Goal: Communication & Community: Ask a question

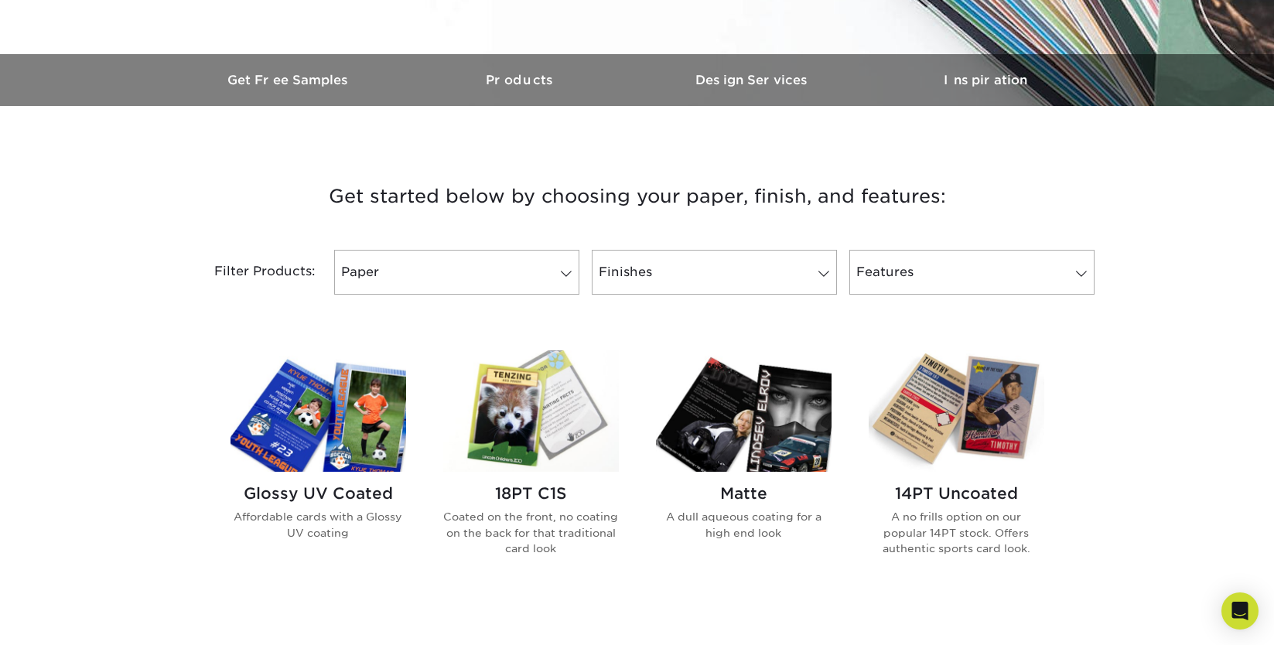
scroll to position [433, 0]
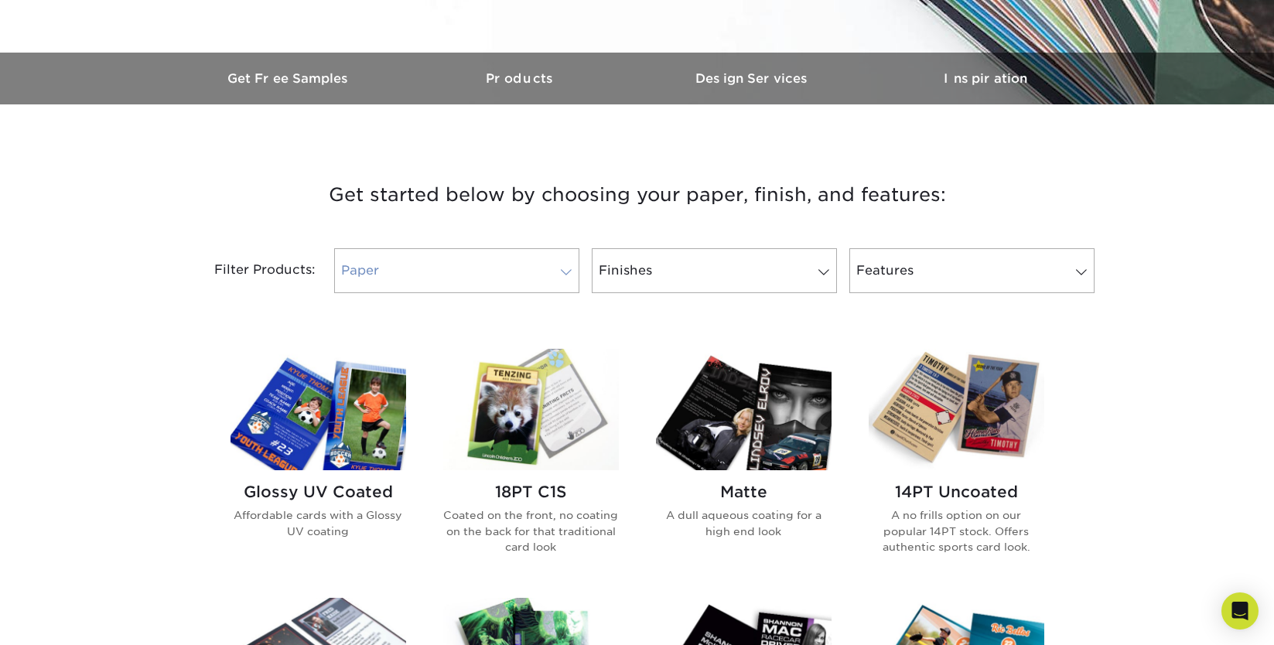
click at [525, 286] on link "Paper" at bounding box center [456, 270] width 245 height 45
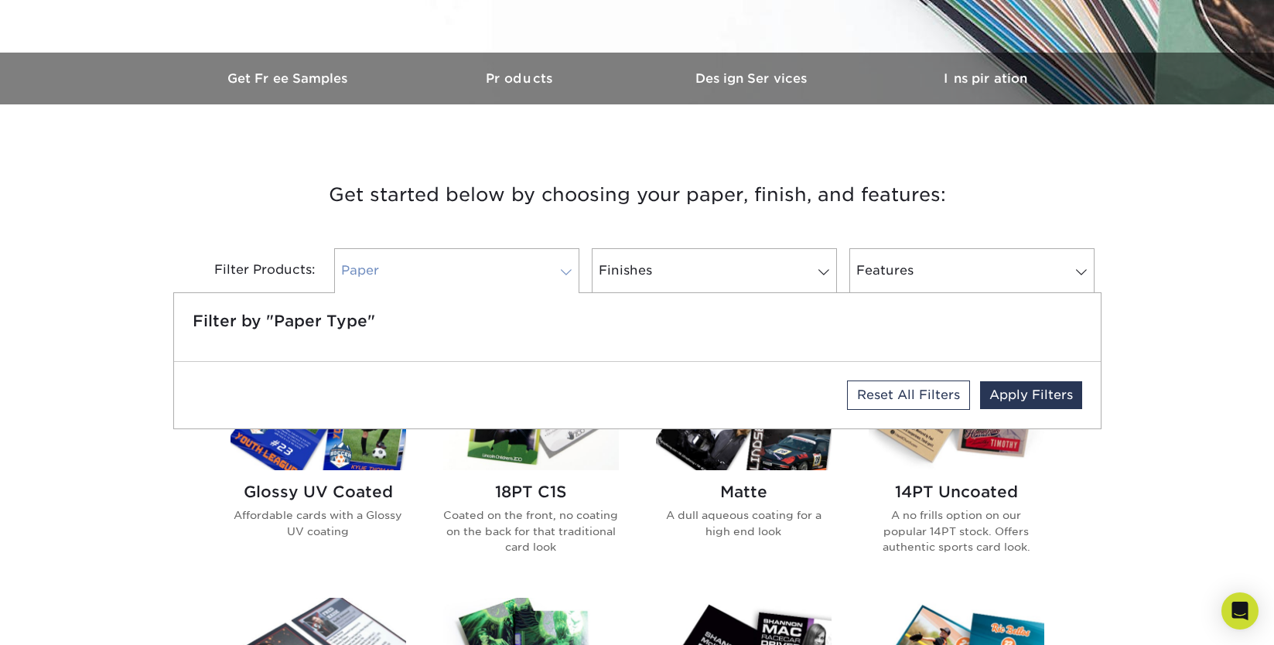
click at [525, 286] on link "Paper" at bounding box center [456, 270] width 245 height 45
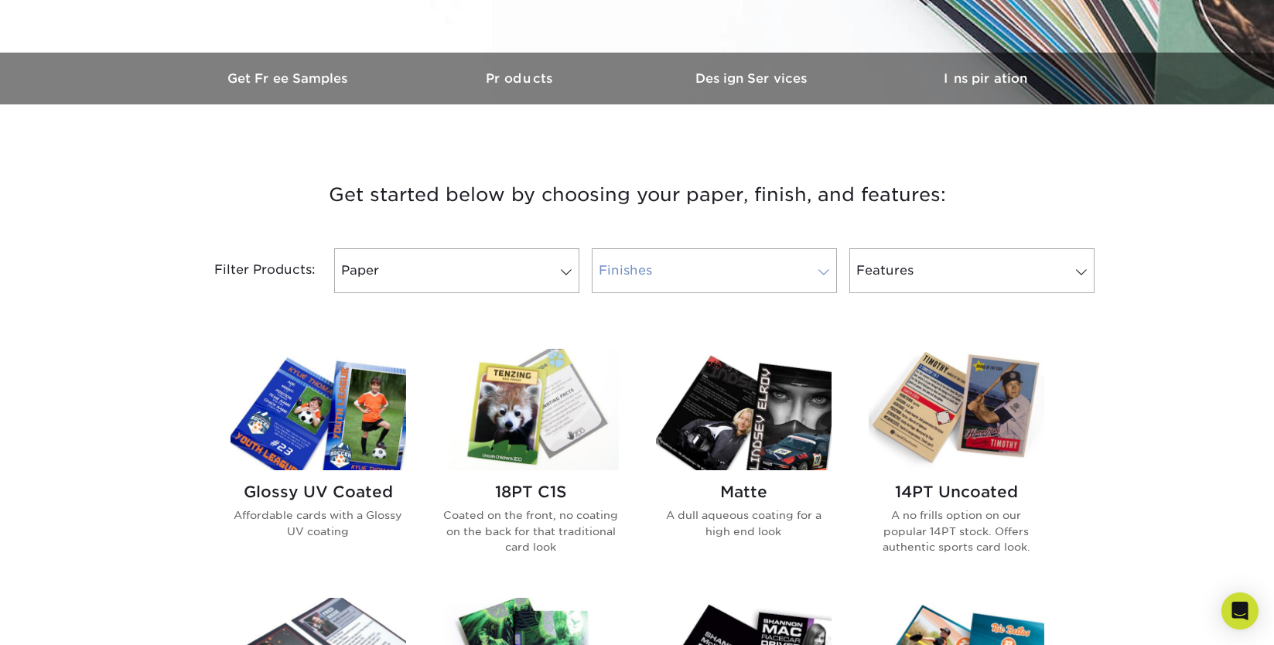
click at [647, 264] on link "Finishes" at bounding box center [714, 270] width 245 height 45
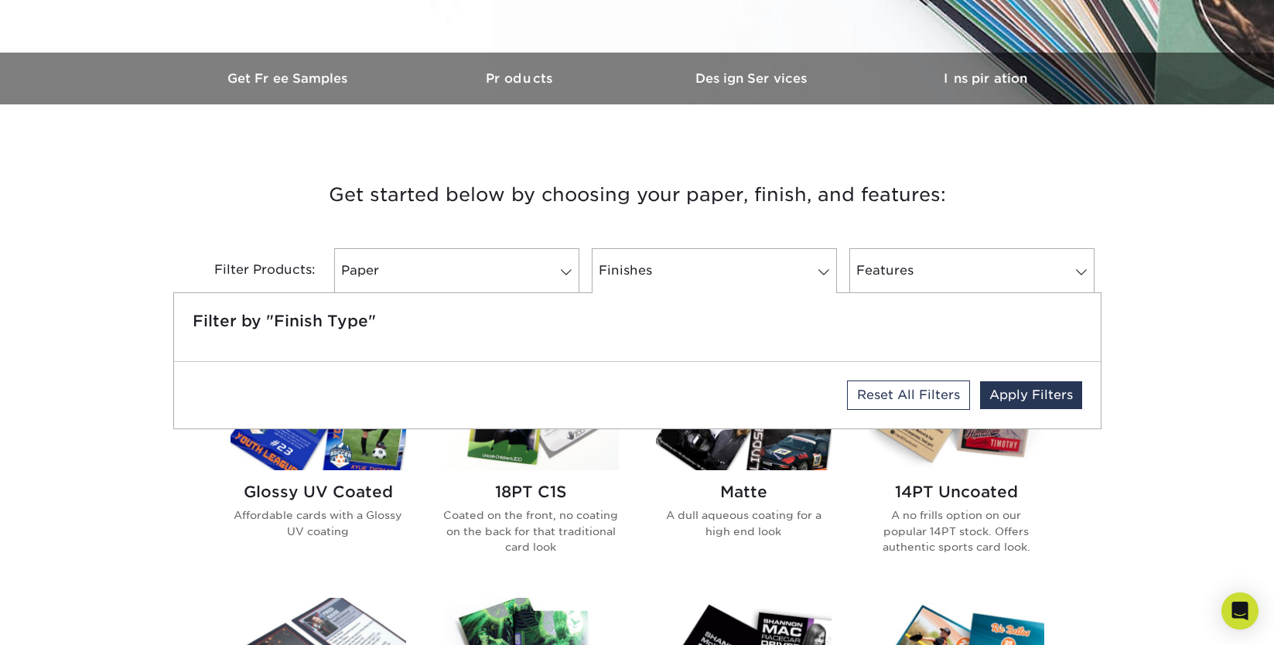
click at [602, 345] on div "Filter by "Finish Type"" at bounding box center [637, 327] width 927 height 68
click at [369, 251] on link "Paper" at bounding box center [456, 270] width 245 height 45
click at [417, 194] on h3 "Get started below by choosing your paper, finish, and features:" at bounding box center [637, 195] width 905 height 70
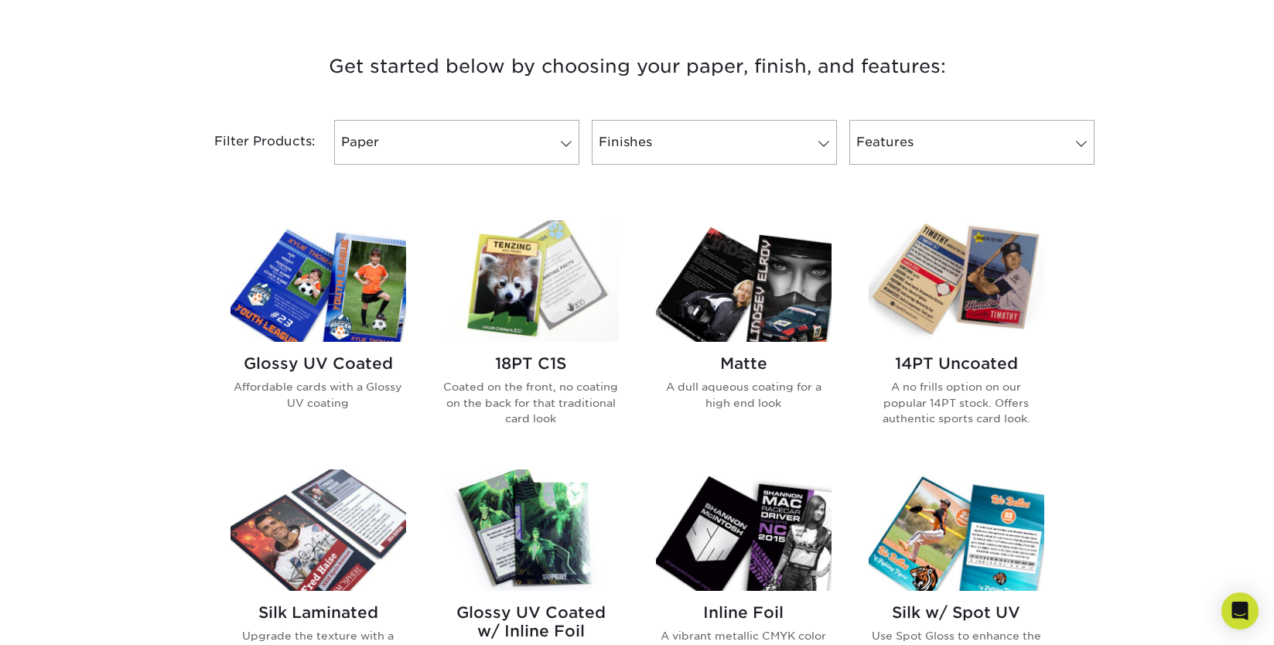
scroll to position [564, 0]
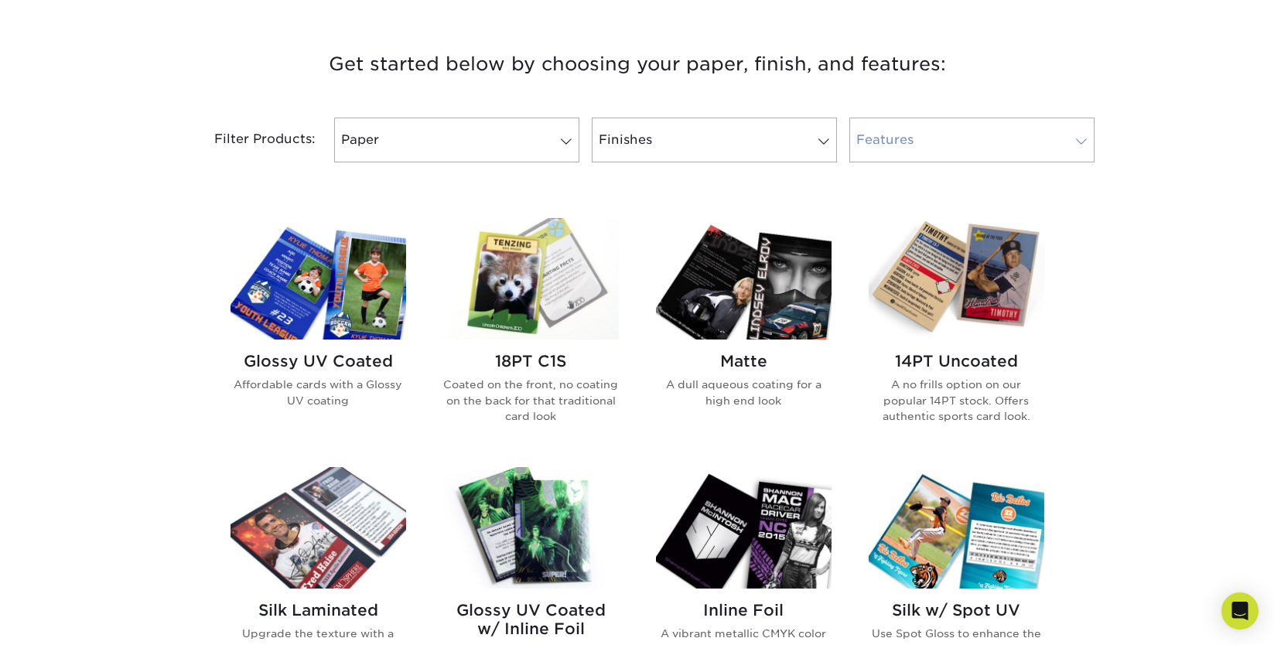
click at [1030, 129] on link "Features" at bounding box center [971, 140] width 245 height 45
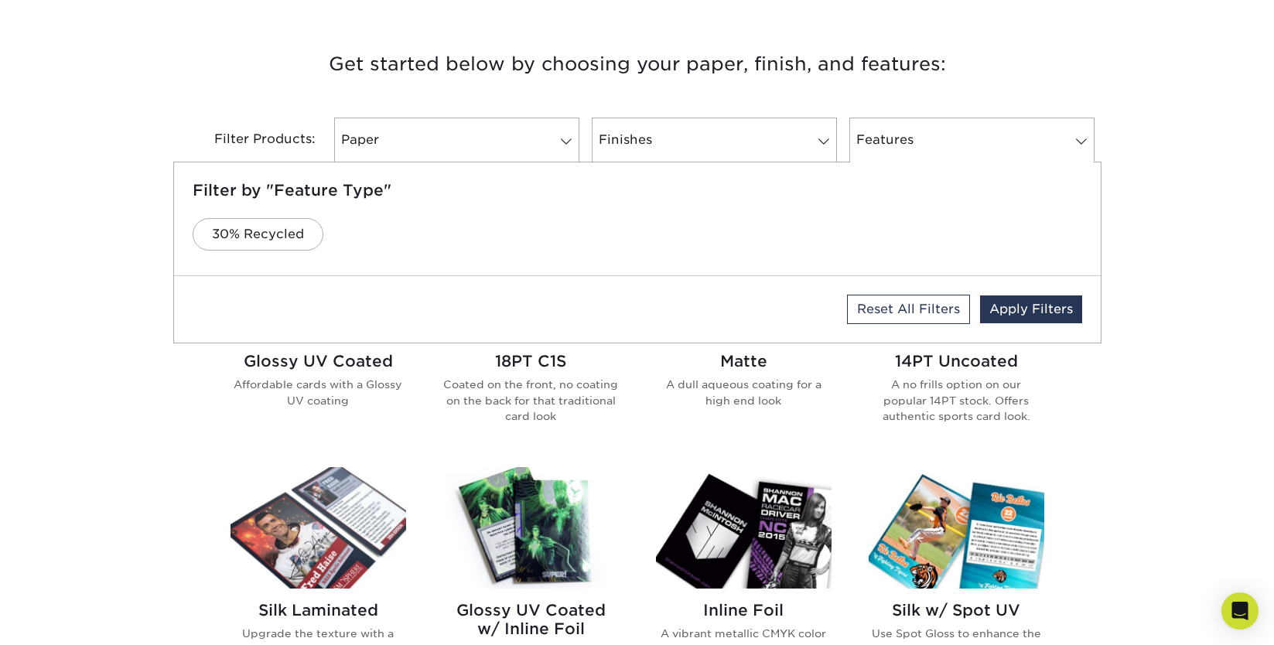
click at [450, 112] on div "Filter Products: Paper Filter by "Paper Type" Reset All Filters Apply Filters F…" at bounding box center [637, 149] width 928 height 101
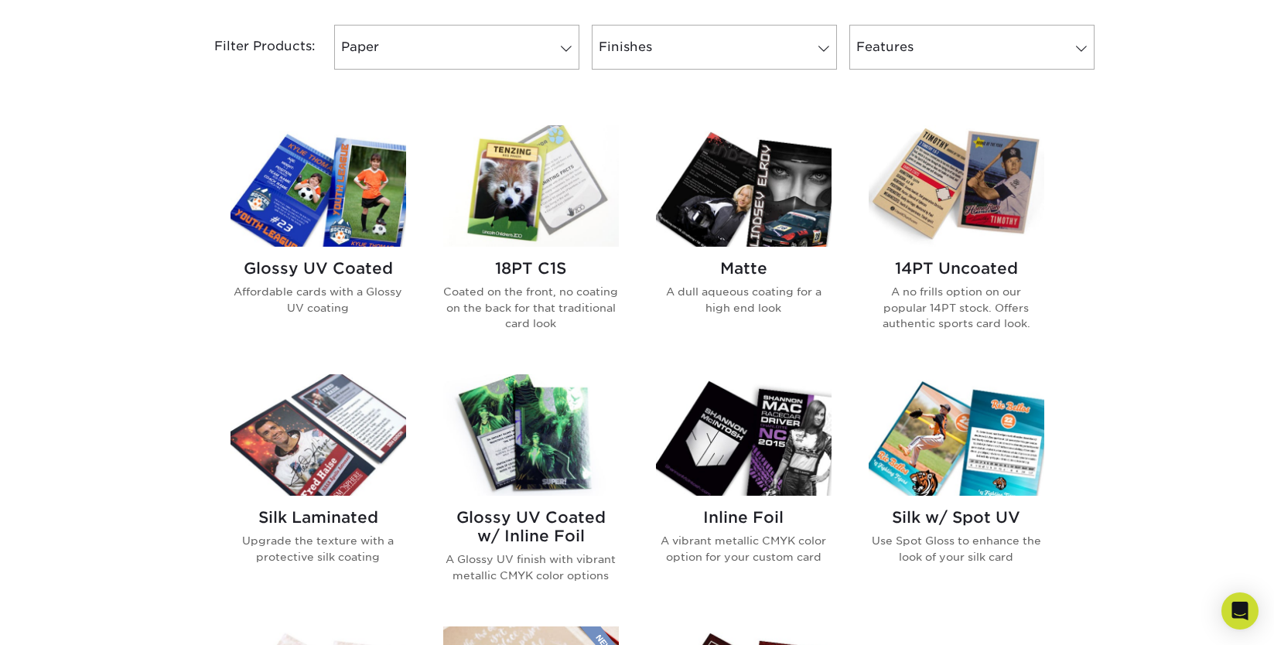
scroll to position [670, 0]
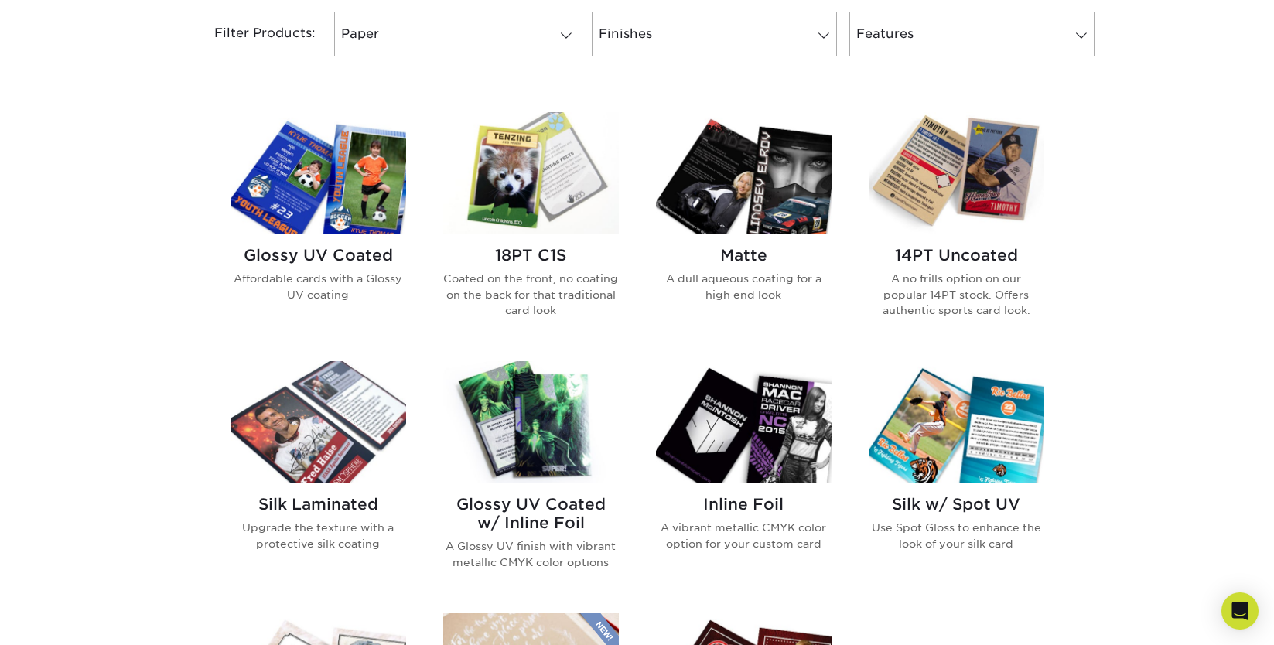
click at [770, 207] on img at bounding box center [744, 172] width 176 height 121
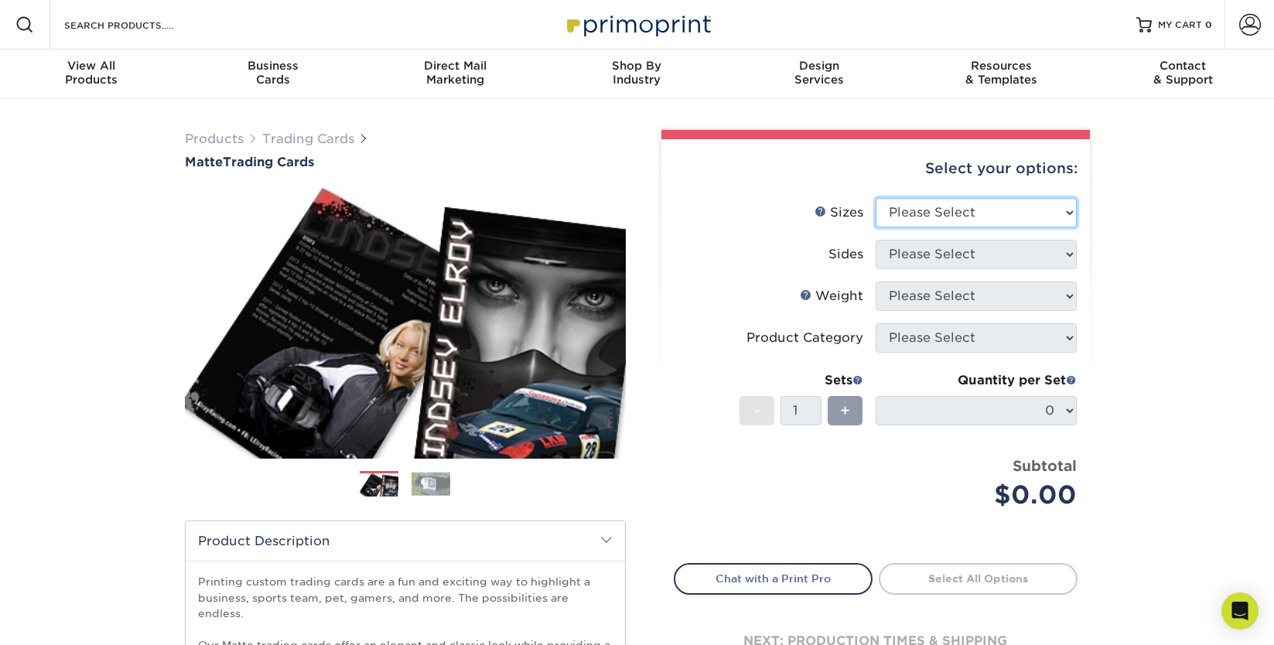
click at [954, 214] on select "Please Select 2.5" x 3.5"" at bounding box center [976, 212] width 201 height 29
select select "2.50x3.50"
click at [876, 198] on select "Please Select 2.5" x 3.5"" at bounding box center [976, 212] width 201 height 29
click at [1004, 244] on select "Please Select Print Both Sides Print Front Only" at bounding box center [976, 254] width 201 height 29
select select "13abbda7-1d64-4f25-8bb2-c179b224825d"
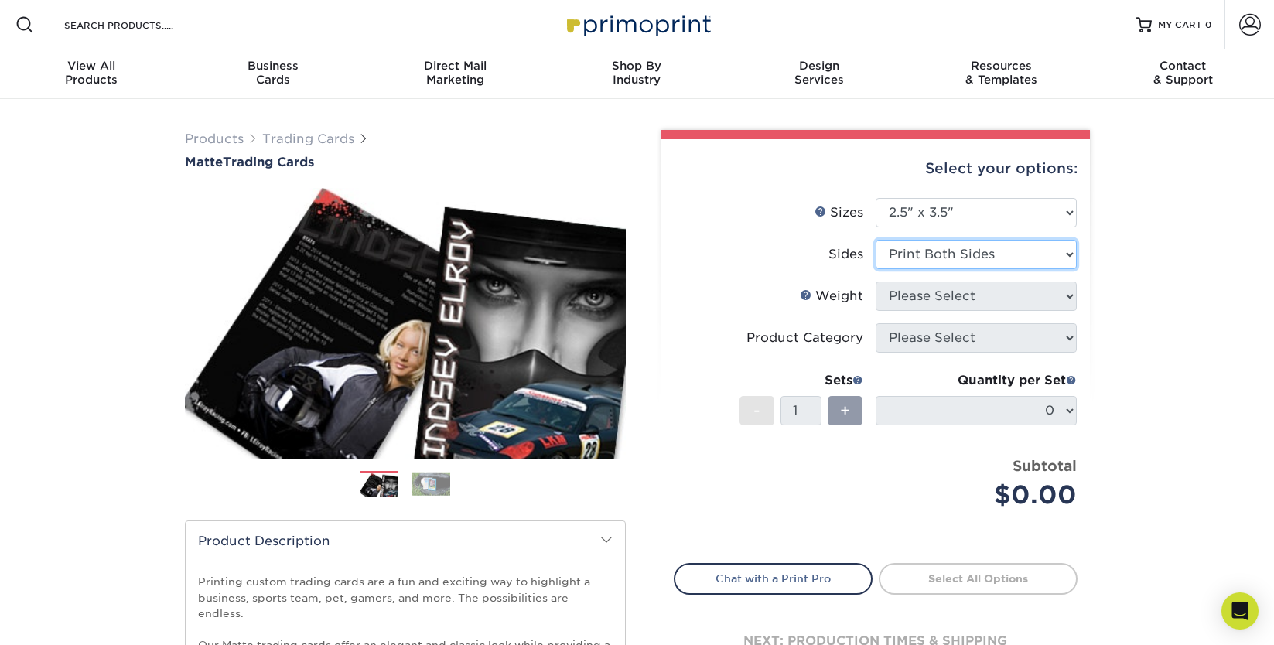
click at [876, 240] on select "Please Select Print Both Sides Print Front Only" at bounding box center [976, 254] width 201 height 29
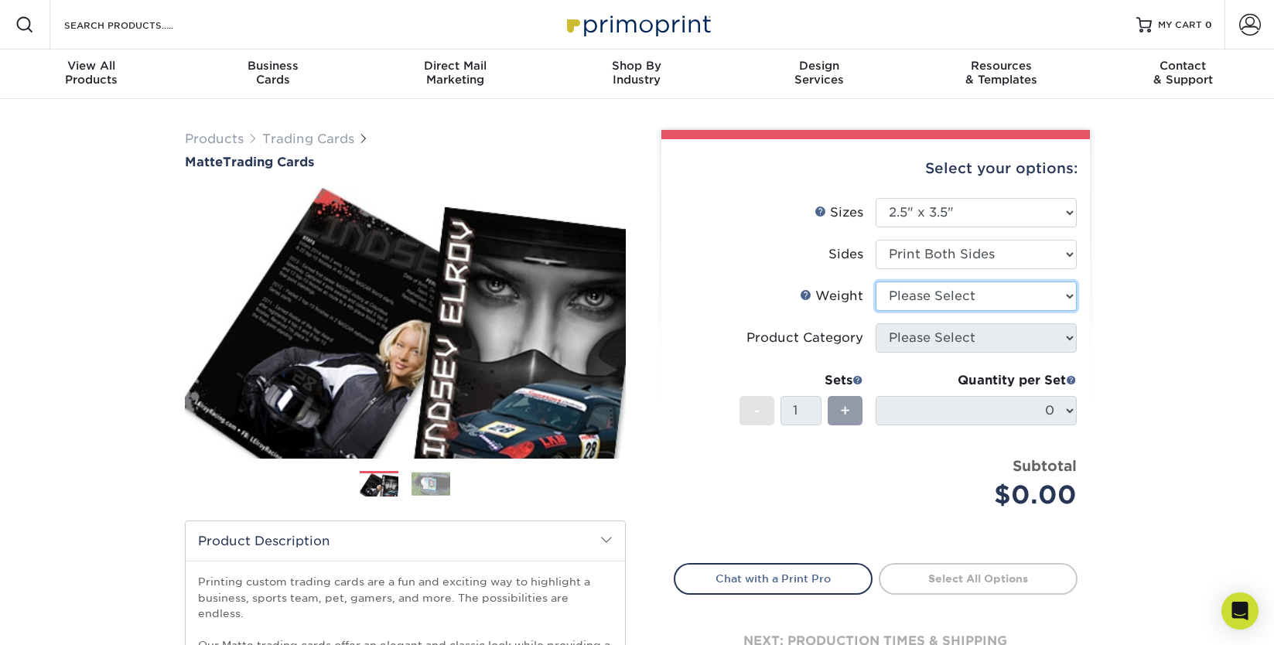
click at [988, 299] on select "Please Select 16PT 14PT" at bounding box center [976, 296] width 201 height 29
select select "16PT"
click at [876, 282] on select "Please Select 16PT 14PT" at bounding box center [976, 296] width 201 height 29
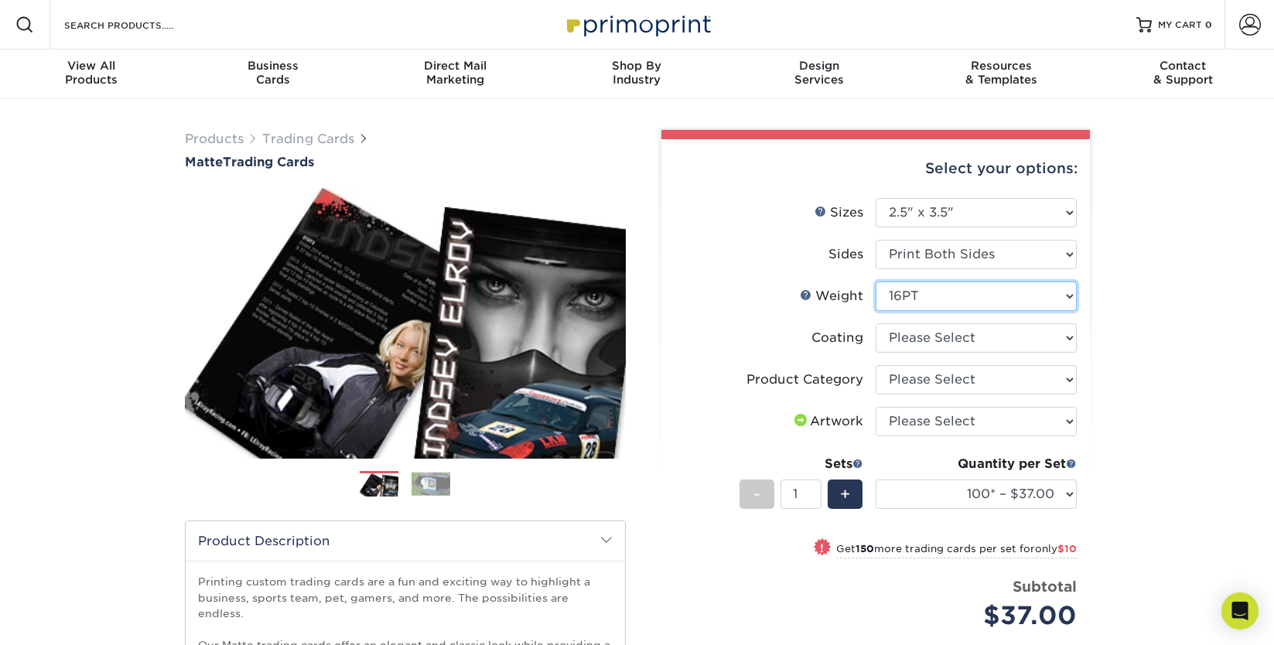
scroll to position [62, 0]
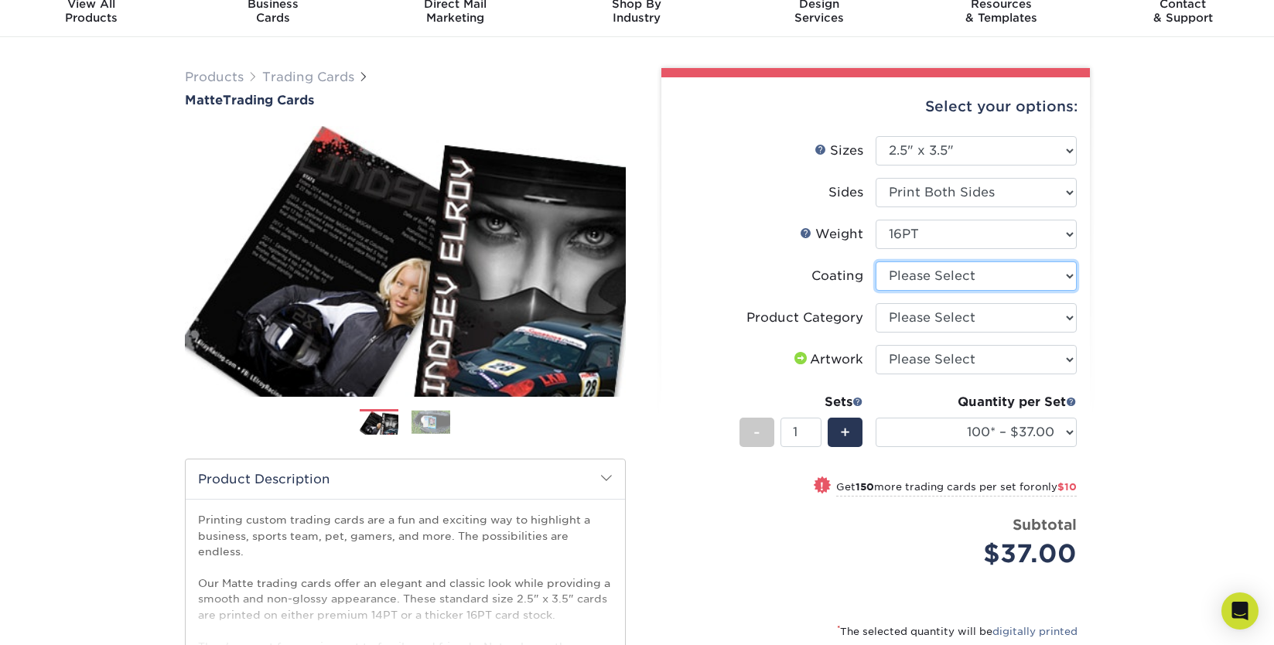
click at [1013, 287] on select at bounding box center [976, 275] width 201 height 29
select select "121bb7b5-3b4d-429f-bd8d-bbf80e953313"
click at [876, 261] on select at bounding box center [976, 275] width 201 height 29
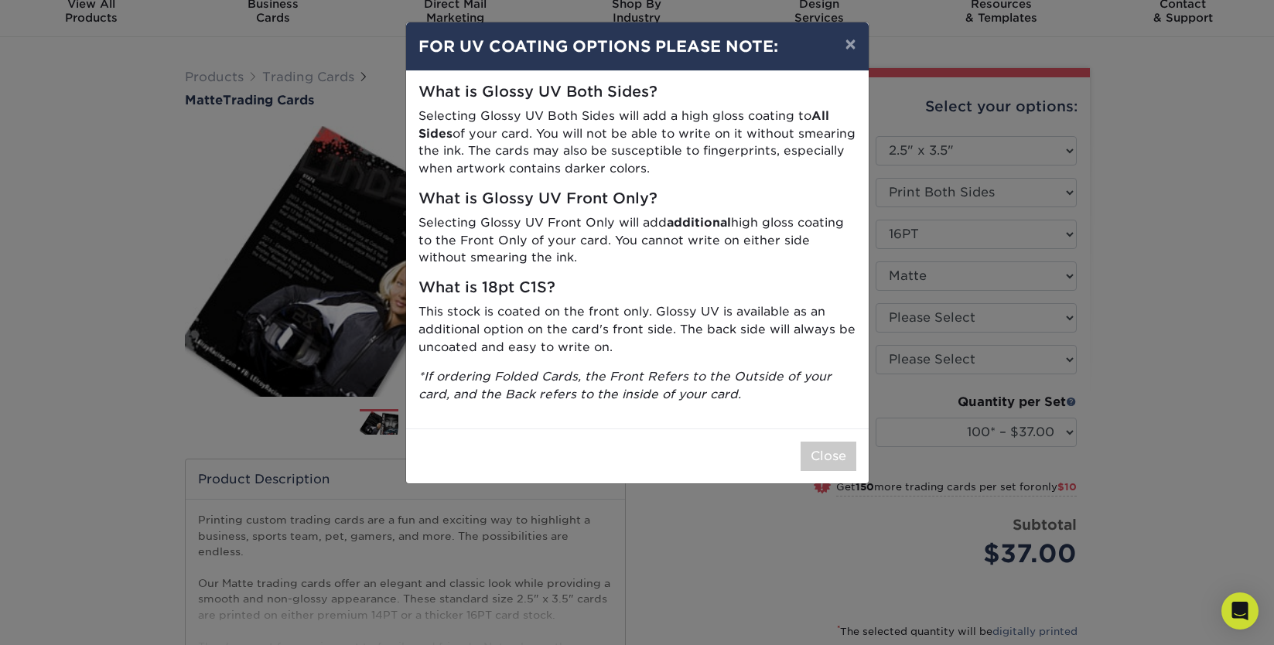
click at [808, 363] on div "What is Glossy UV Both Sides? Selecting Glossy UV Both Sides will add a high gl…" at bounding box center [637, 249] width 463 height 357
click at [830, 447] on button "Close" at bounding box center [829, 456] width 56 height 29
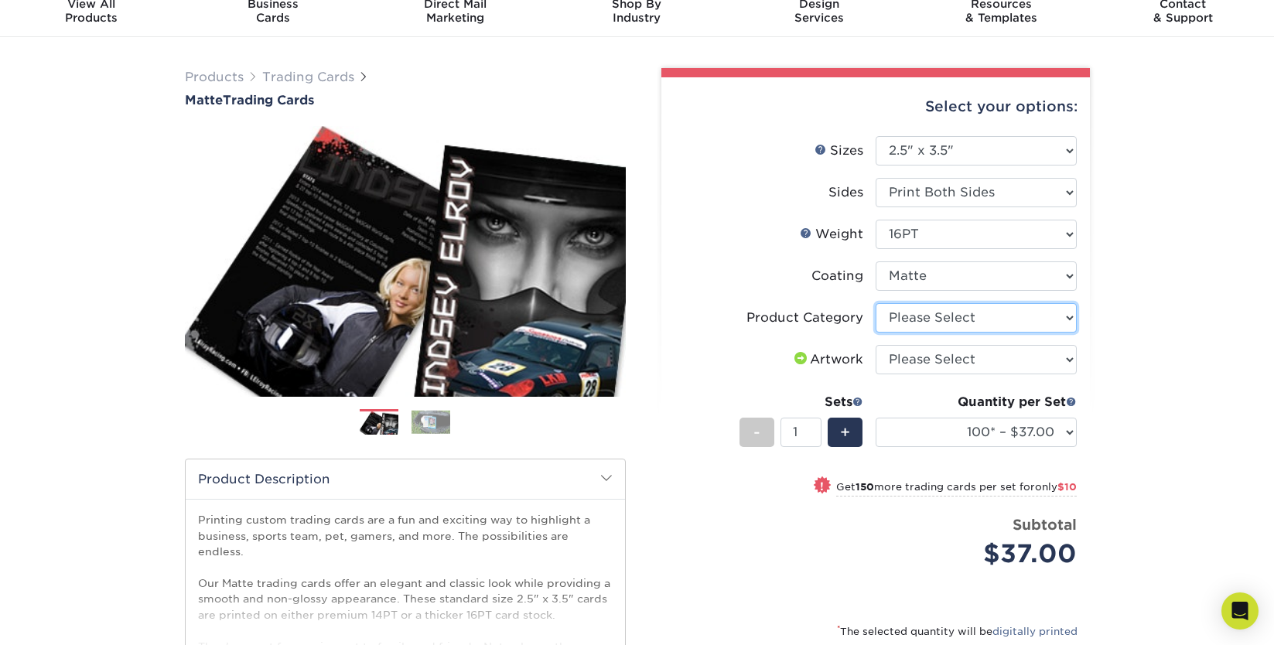
click at [942, 326] on select "Please Select Trading Cards" at bounding box center [976, 317] width 201 height 29
select select "c2f9bce9-36c2-409d-b101-c29d9d031e18"
click at [876, 303] on select "Please Select Trading Cards" at bounding box center [976, 317] width 201 height 29
click at [1006, 357] on select "Please Select I will upload files I need a design - $100" at bounding box center [976, 359] width 201 height 29
select select "upload"
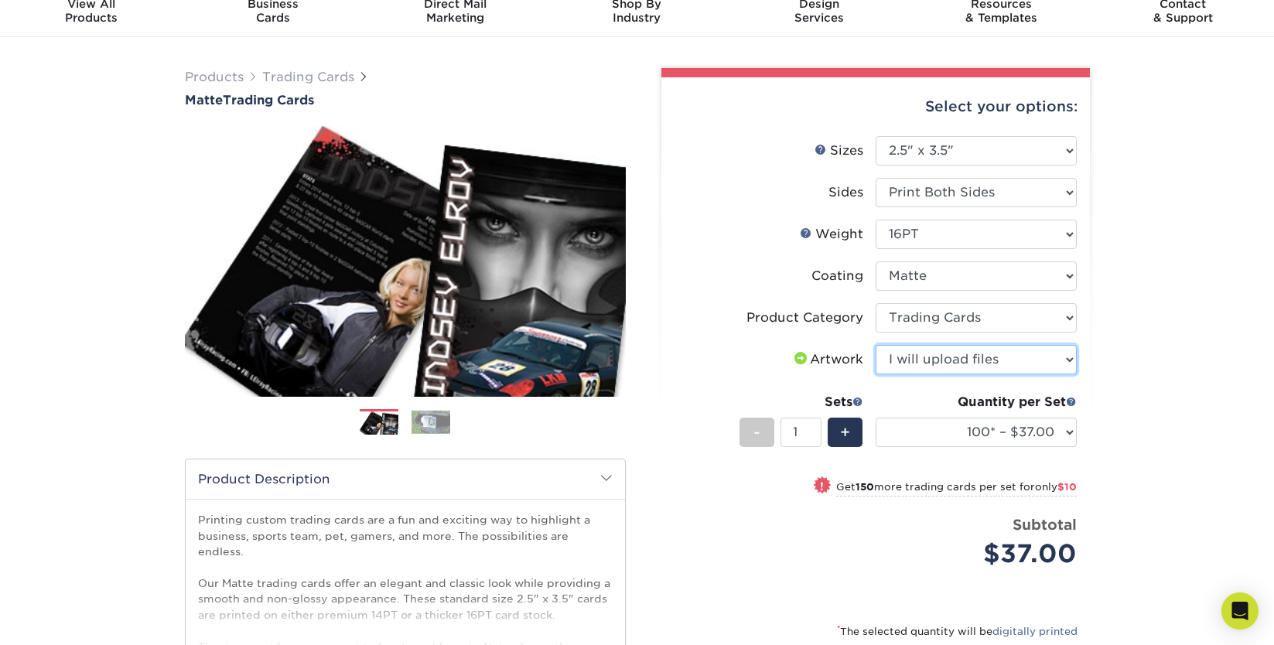
click at [876, 345] on select "Please Select I will upload files I need a design - $100" at bounding box center [976, 359] width 201 height 29
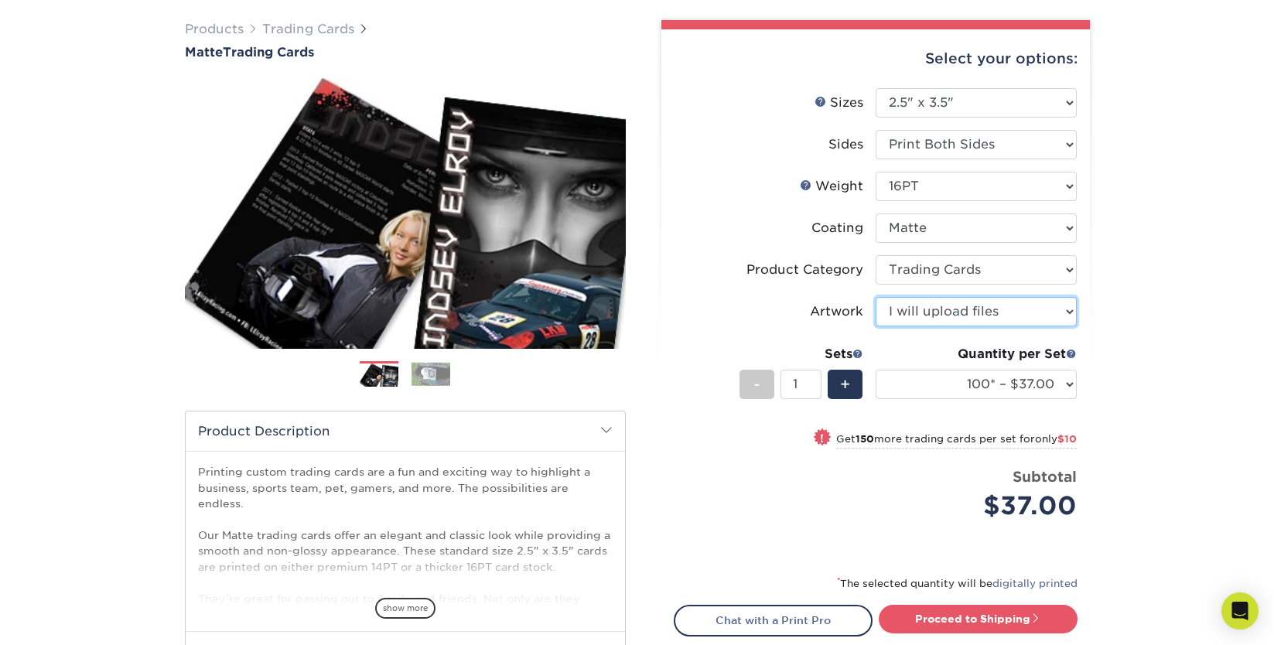
scroll to position [109, 0]
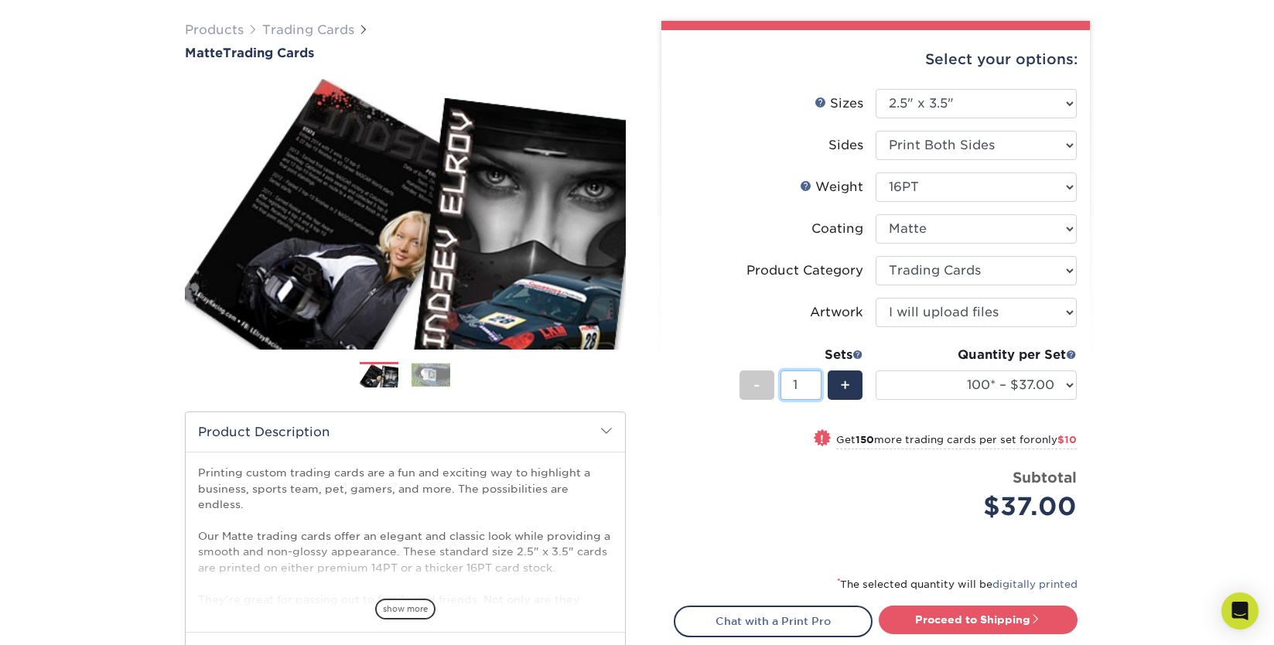
click at [797, 388] on input "1" at bounding box center [800, 385] width 41 height 29
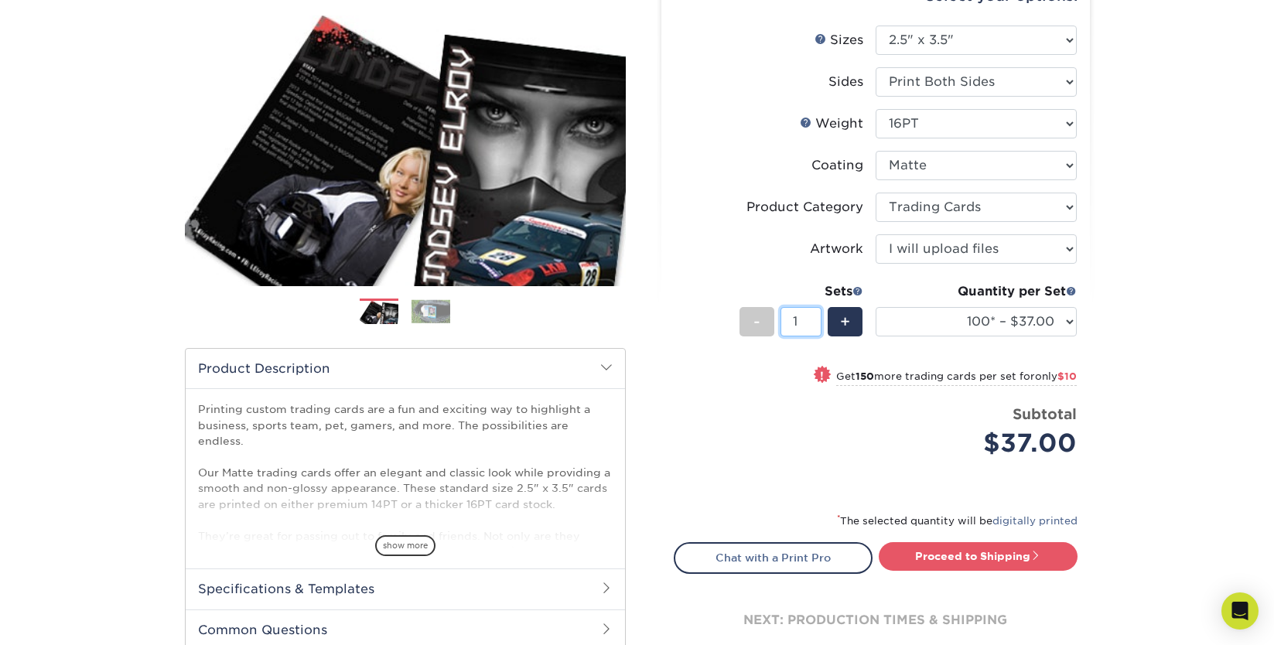
scroll to position [186, 0]
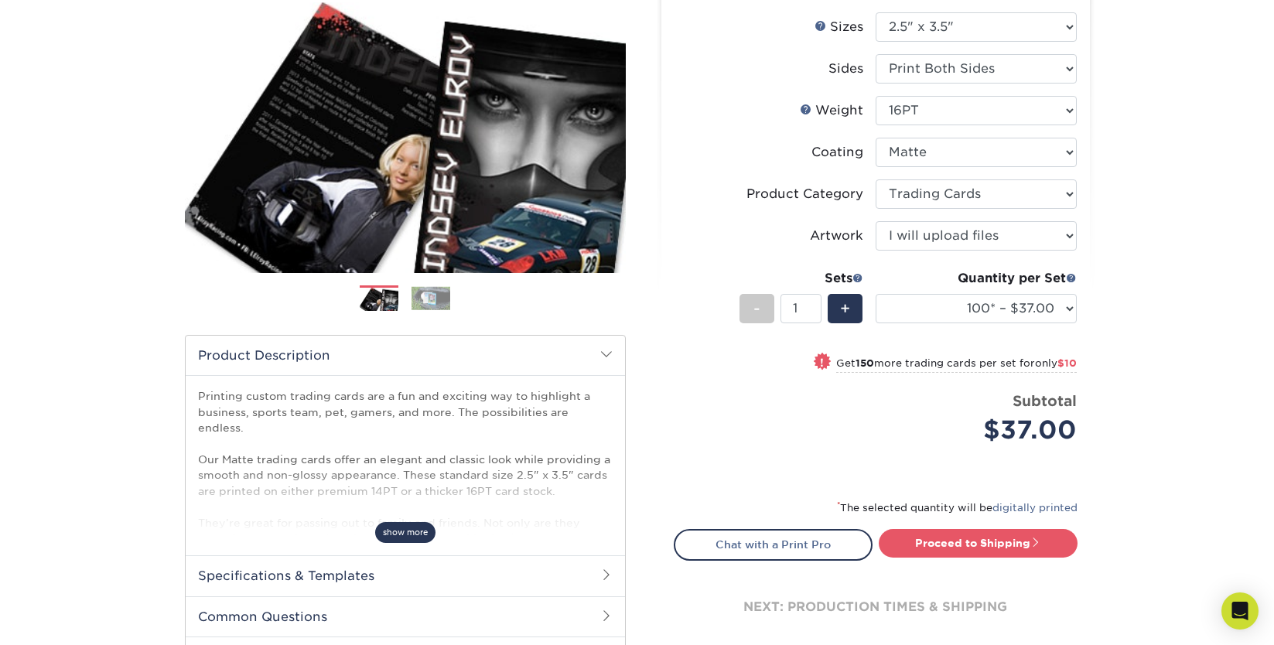
click at [395, 531] on span "show more" at bounding box center [405, 532] width 60 height 21
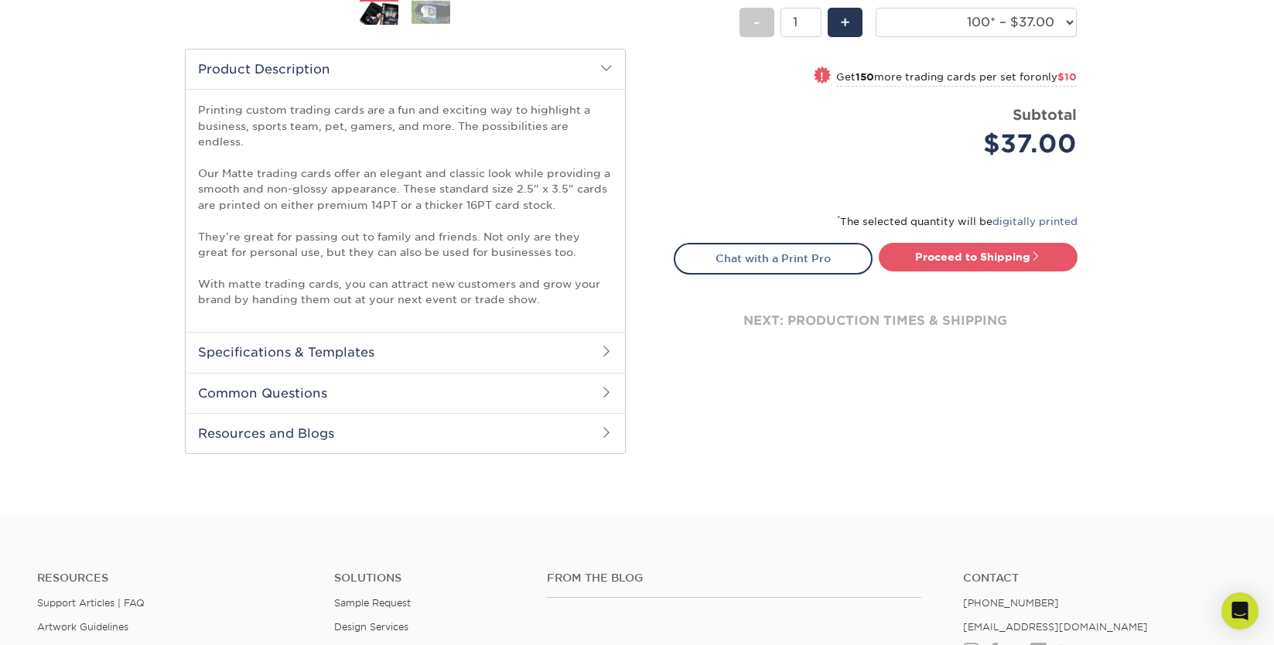
scroll to position [473, 0]
click at [398, 333] on h2 "Specifications & Templates" at bounding box center [405, 351] width 439 height 40
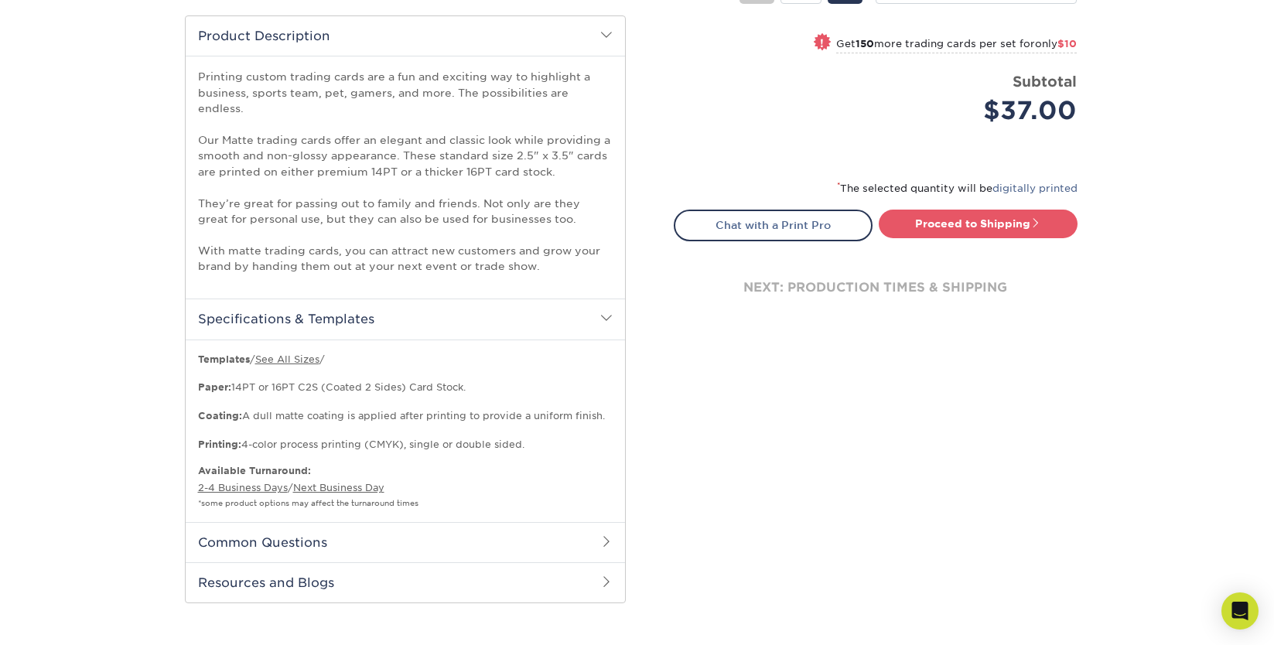
scroll to position [551, 0]
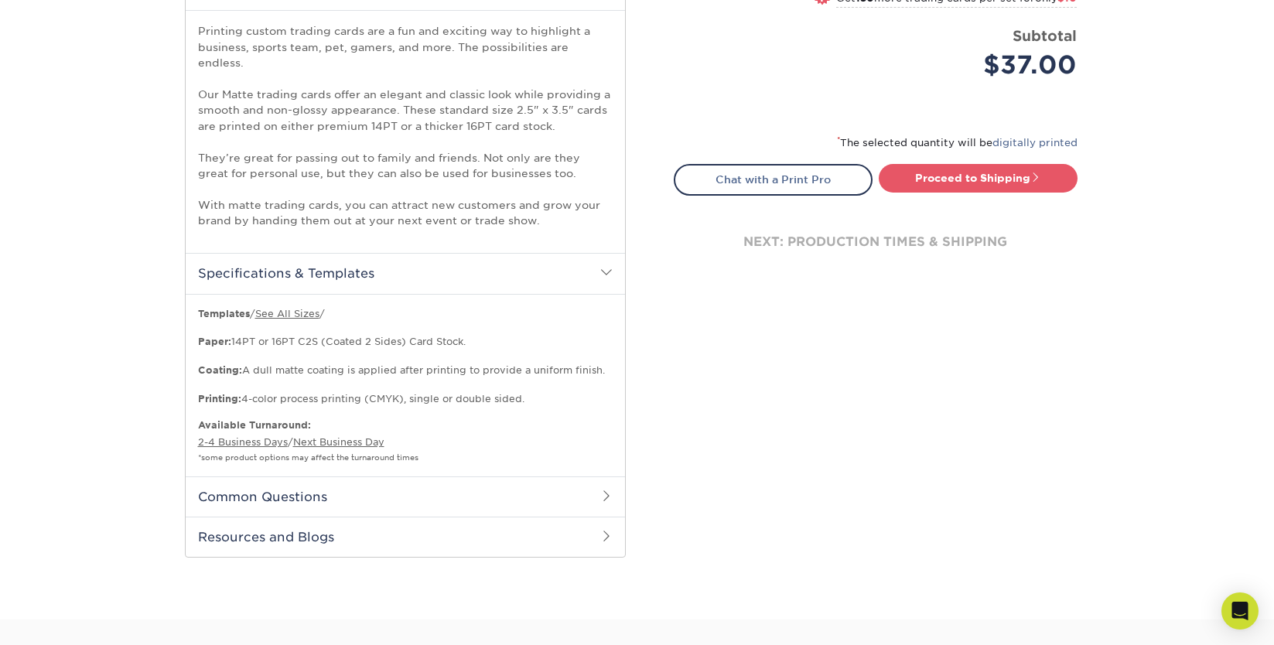
click at [371, 476] on h2 "Common Questions" at bounding box center [405, 496] width 439 height 40
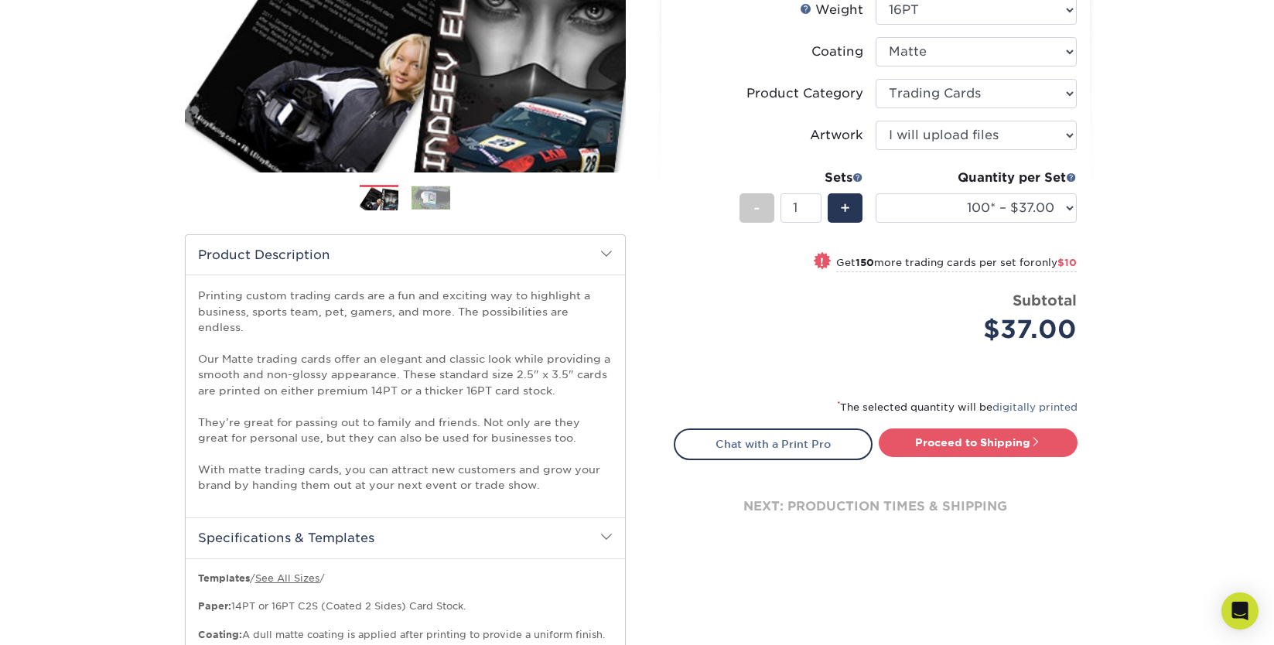
scroll to position [278, 0]
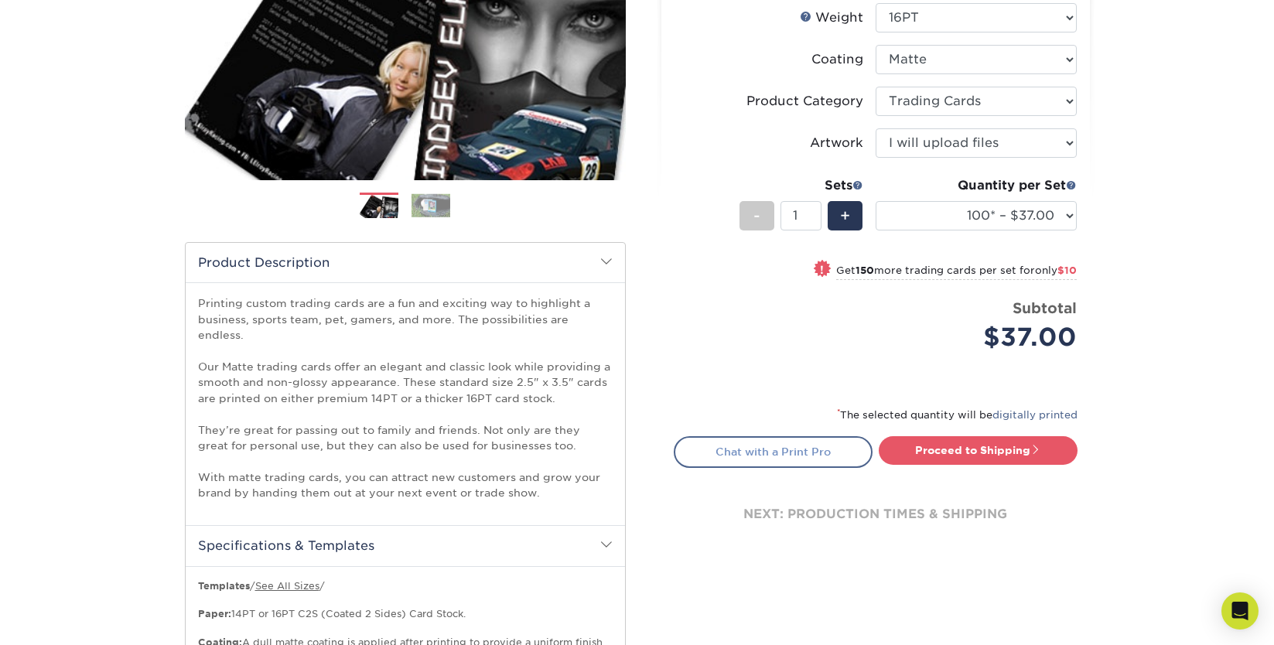
click at [775, 447] on link "Chat with a Print Pro" at bounding box center [773, 451] width 199 height 31
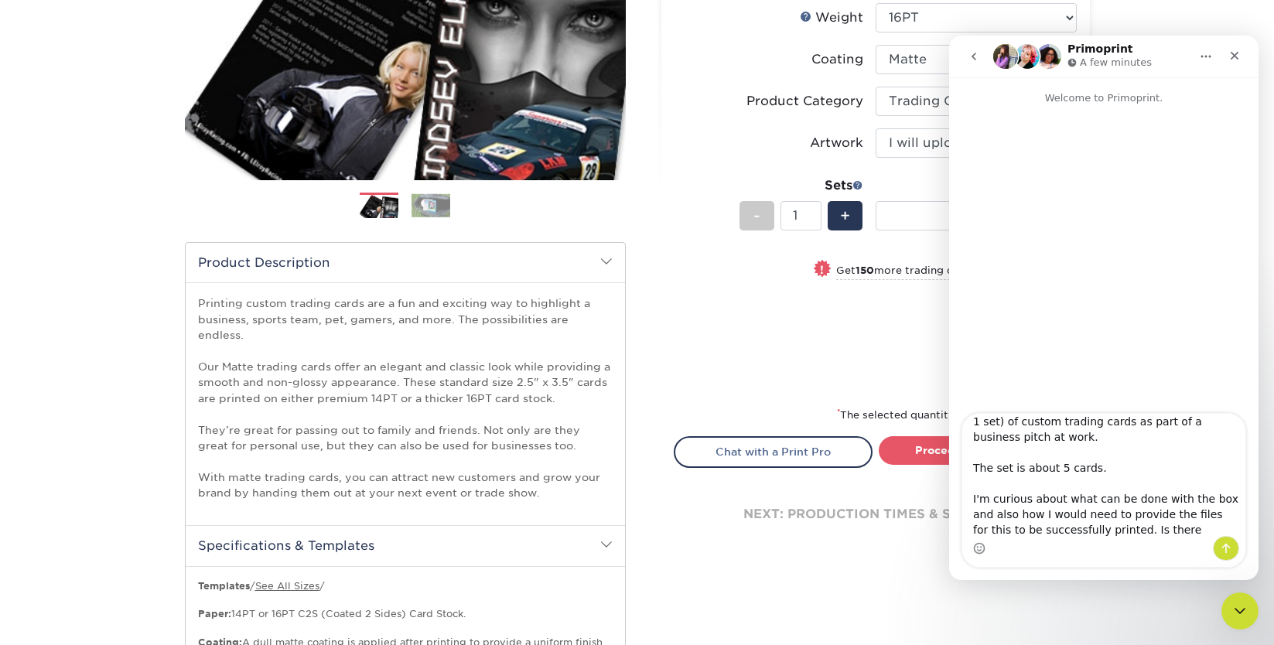
scroll to position [40, 0]
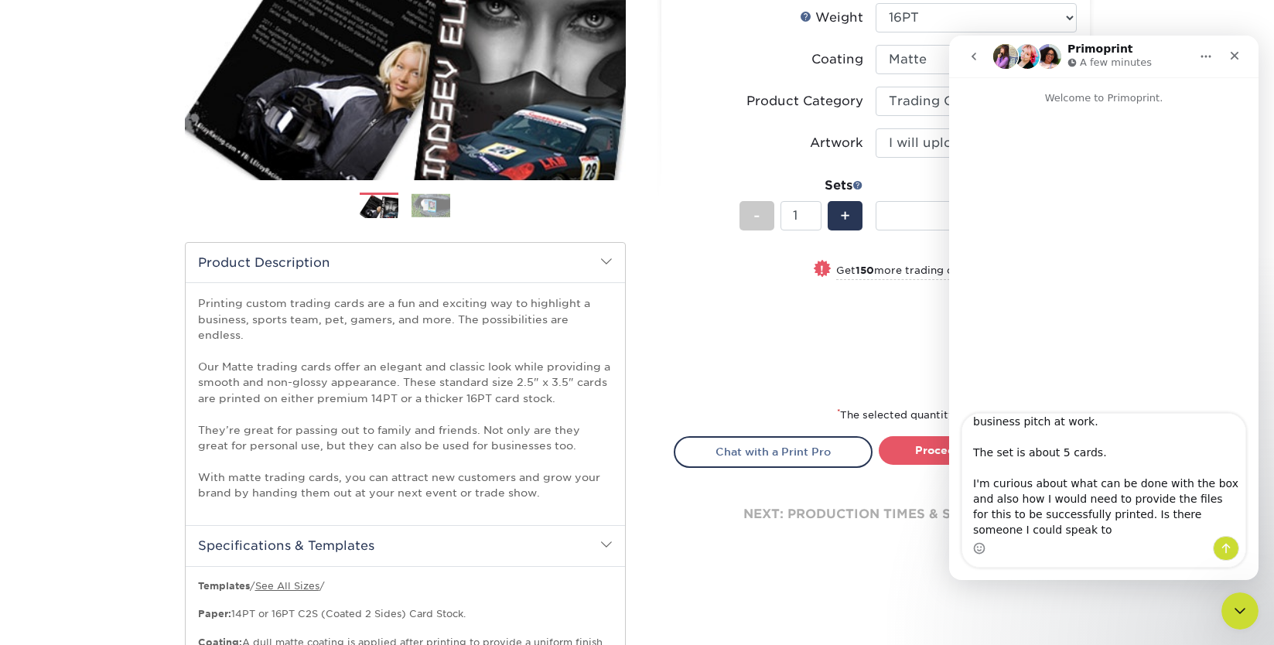
type textarea "Hello - I am interested in doing a small run (just 1 set) of custom trading car…"
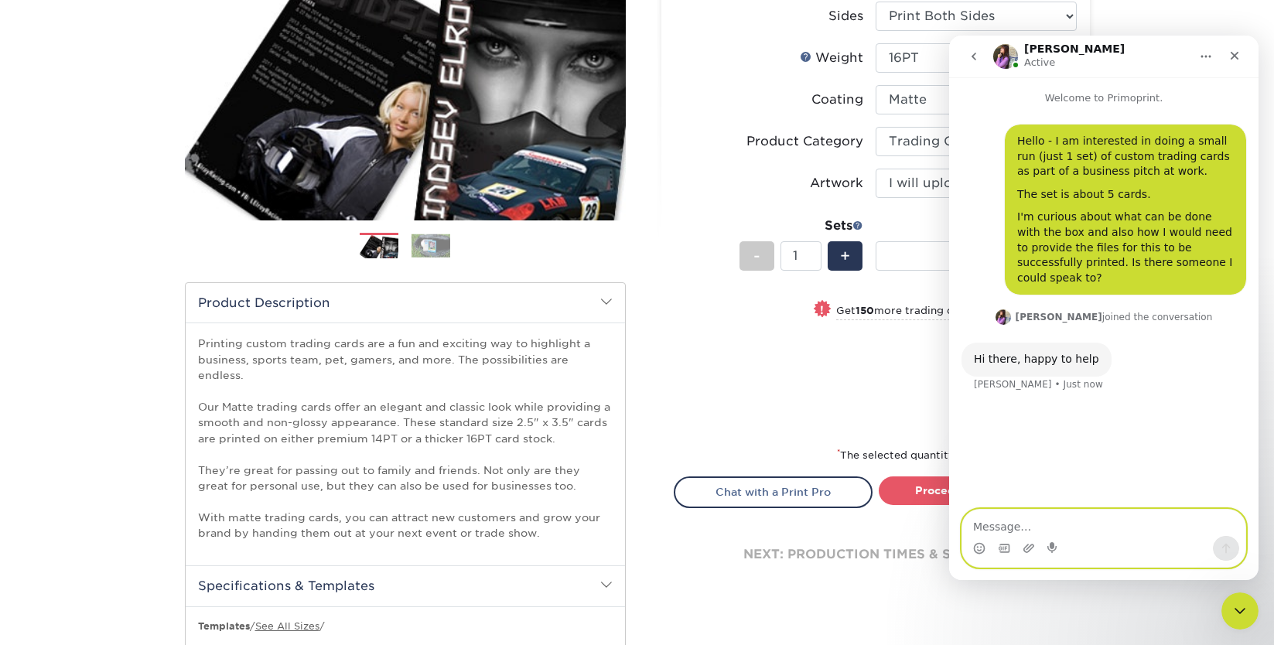
scroll to position [195, 0]
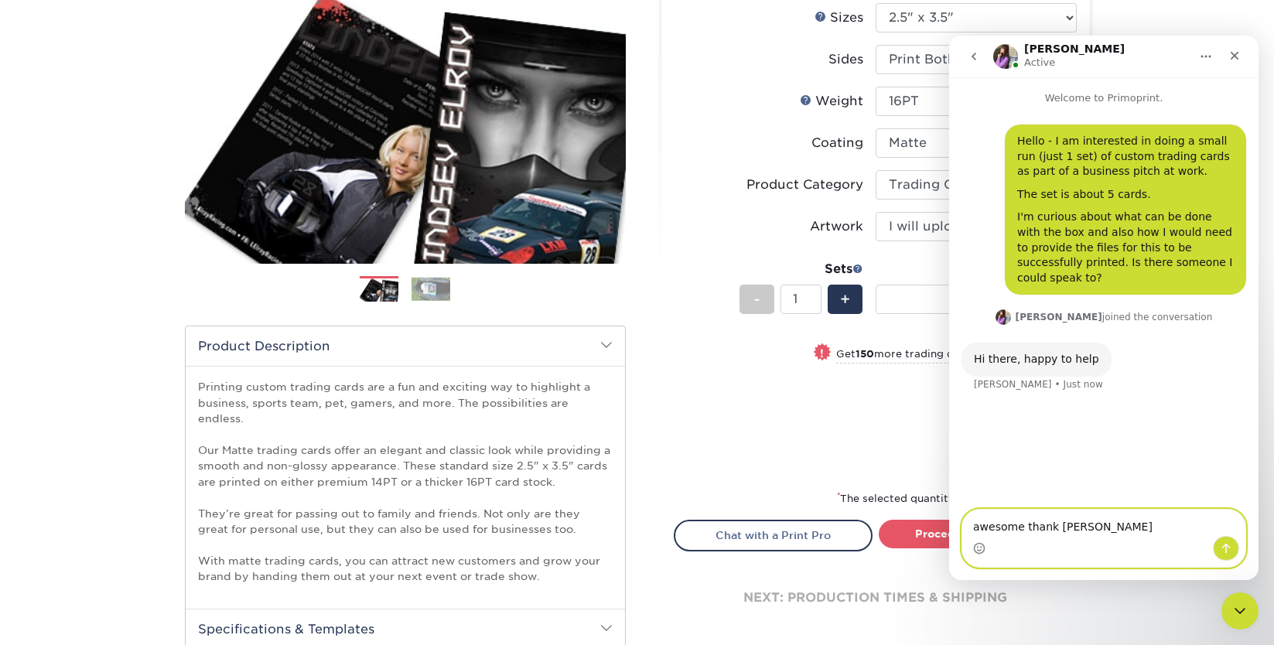
type textarea "awesome thank you"
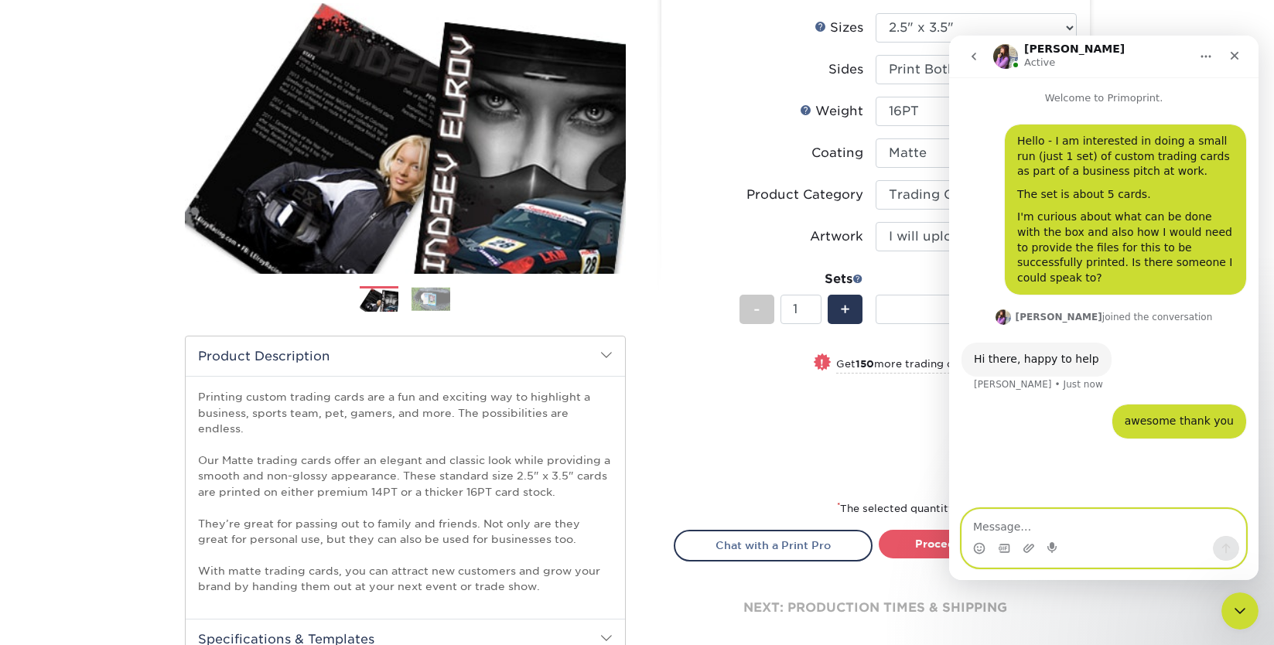
scroll to position [181, 0]
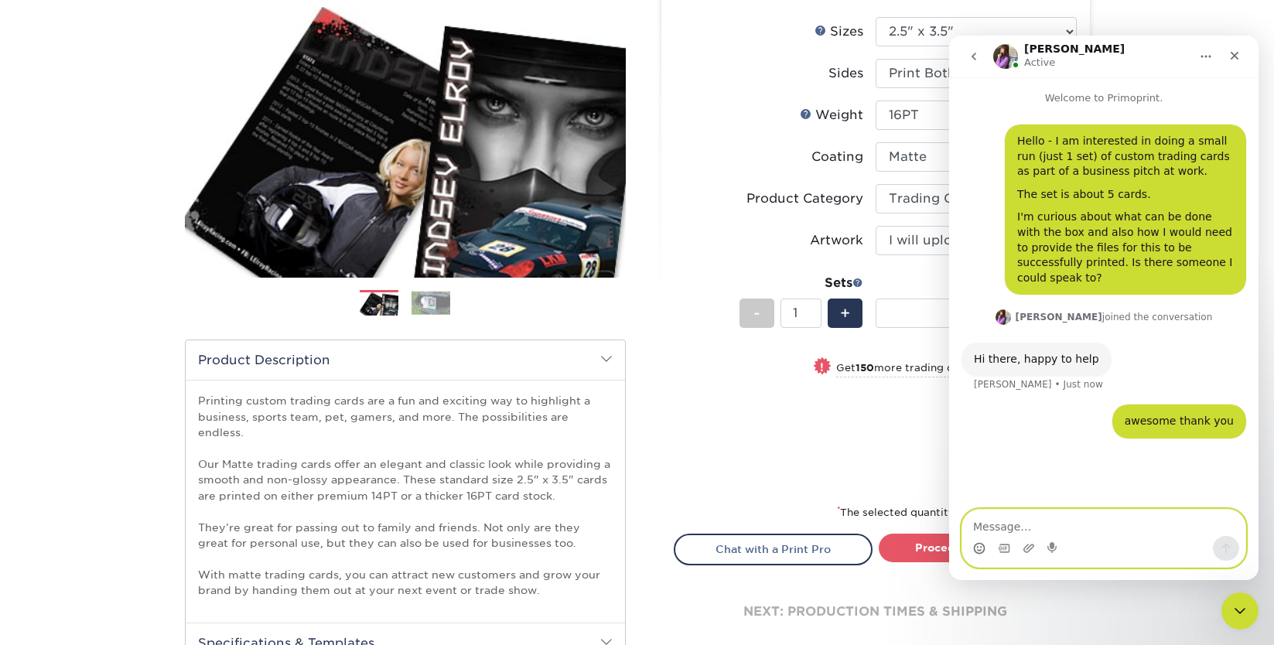
click at [975, 545] on icon "Emoji picker" at bounding box center [979, 548] width 12 height 12
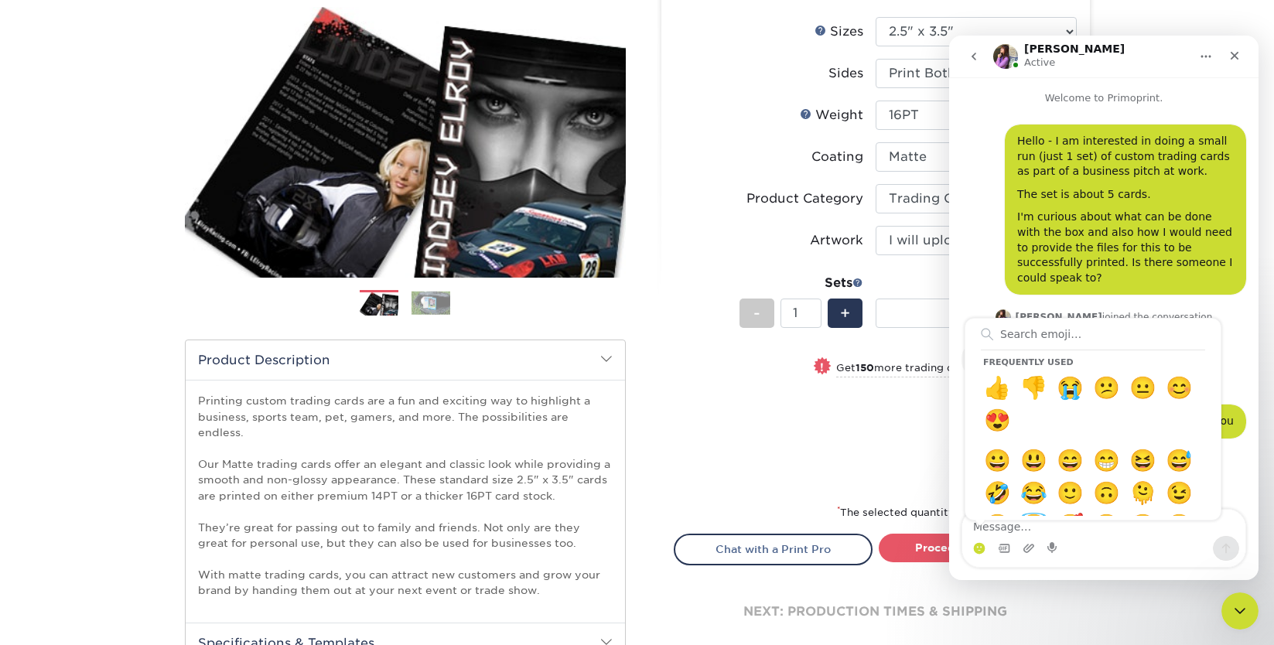
click at [1039, 548] on div "Frequently used 👍 👎 😭 😕 😐 😊 😍 😀 😃 😄 😁 😆 😅 🤣 😂 🙂 🙃 🫠 😉 😊 😇 🥰 😍 🤩 😘 😗 😚 😙 🥲 😋 😛 😜…" at bounding box center [1103, 548] width 283 height 25
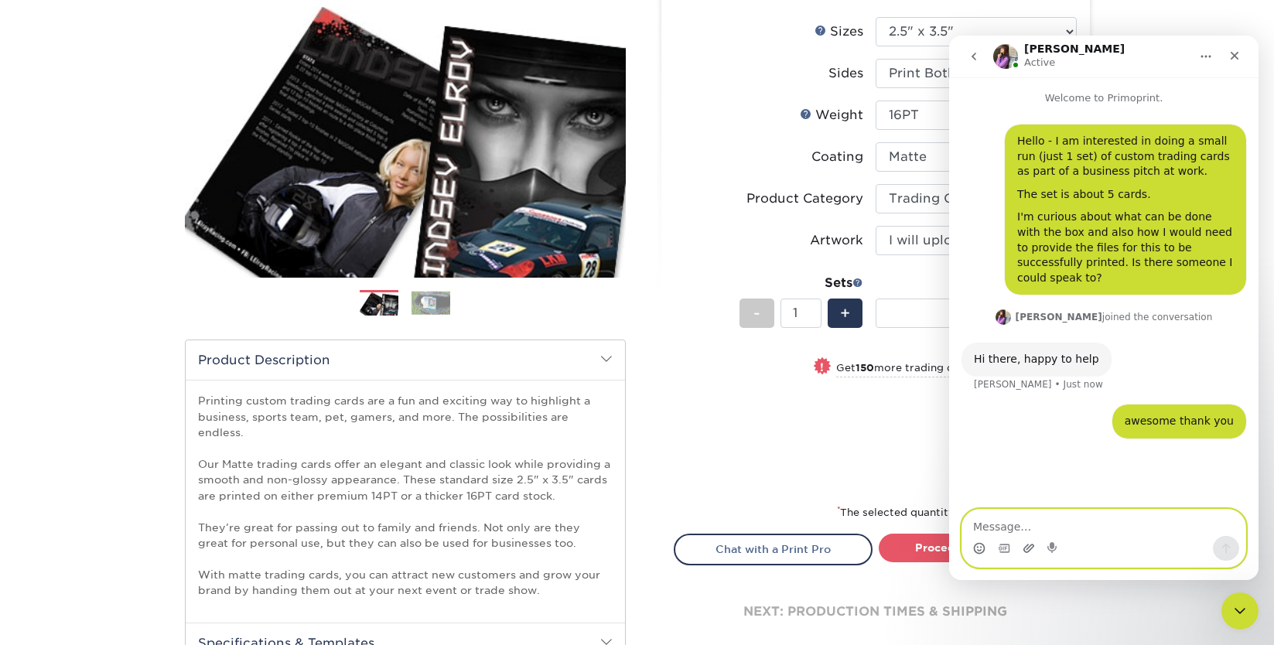
click at [1027, 548] on icon "Upload attachment" at bounding box center [1028, 548] width 11 height 9
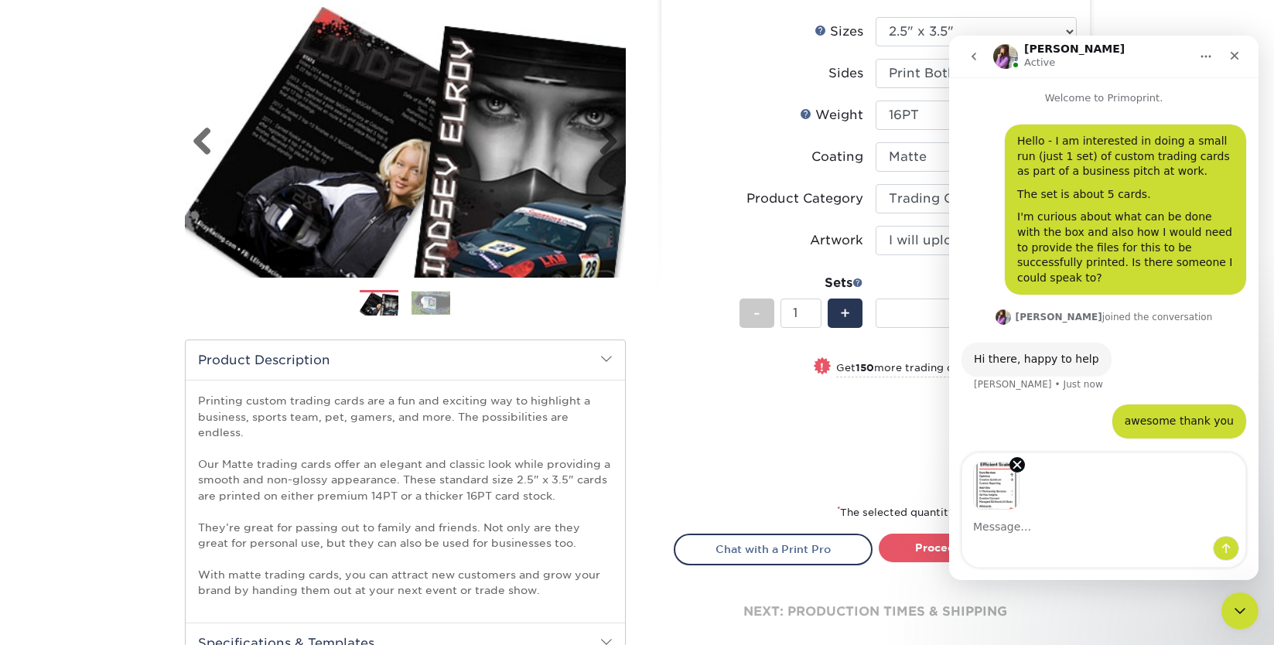
scroll to position [46, 0]
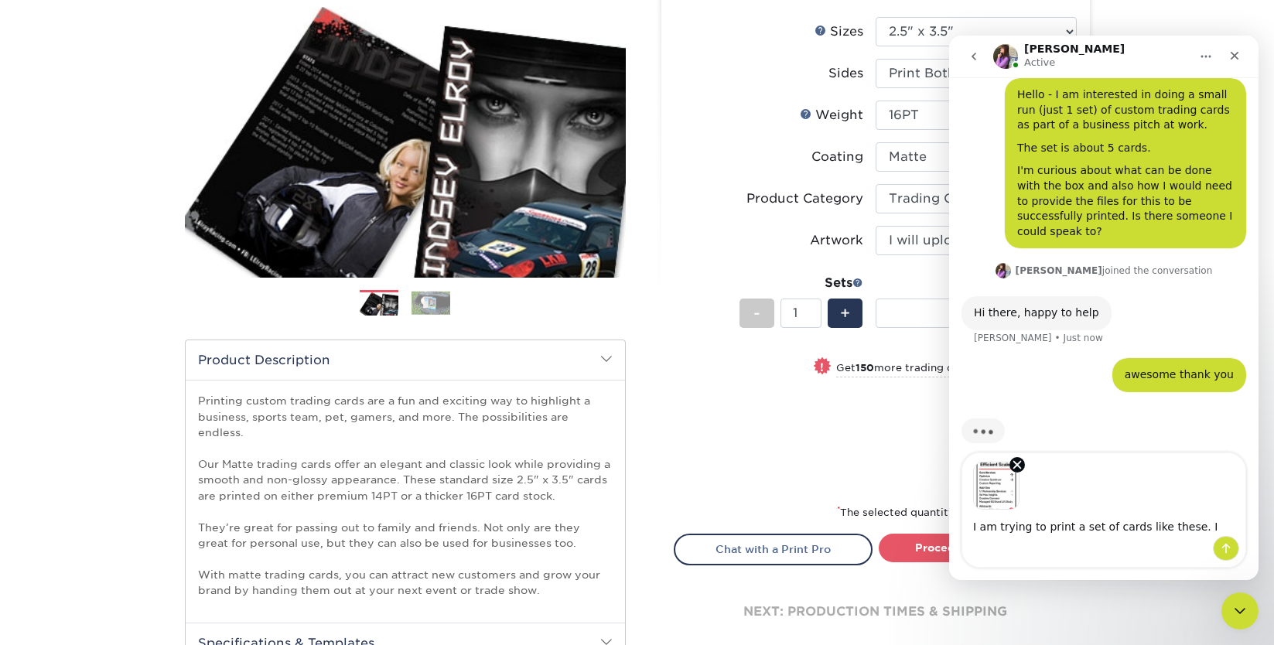
type textarea "I am trying to print a set of cards like these."
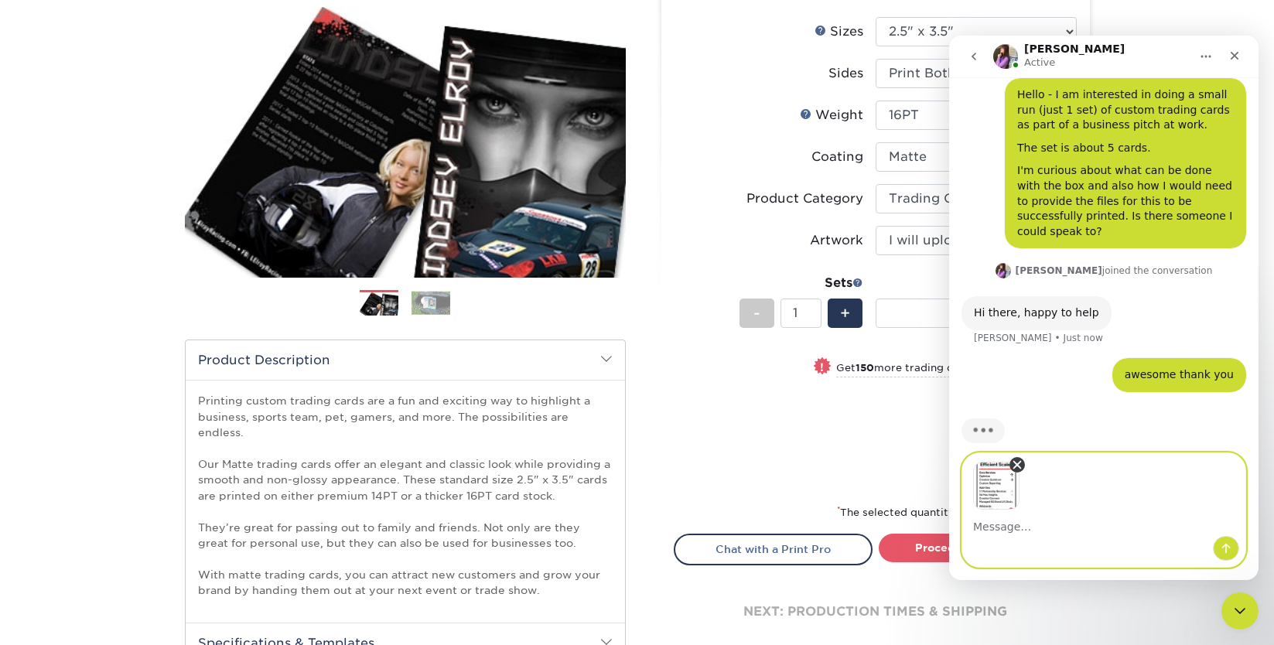
click at [1018, 460] on icon "Remove image 1" at bounding box center [1017, 465] width 14 height 14
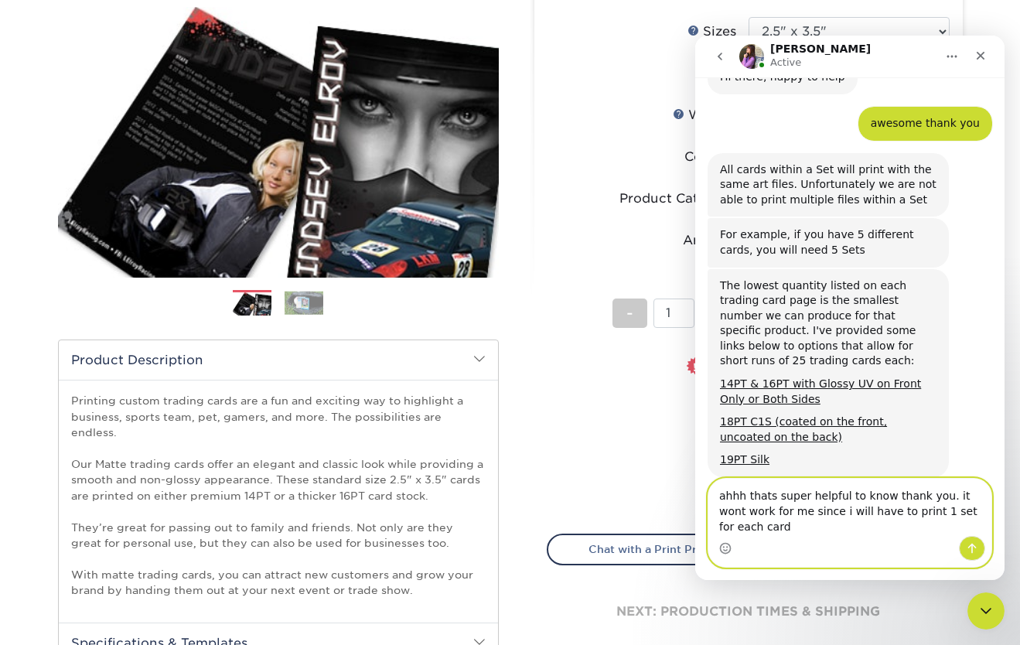
scroll to position [298, 0]
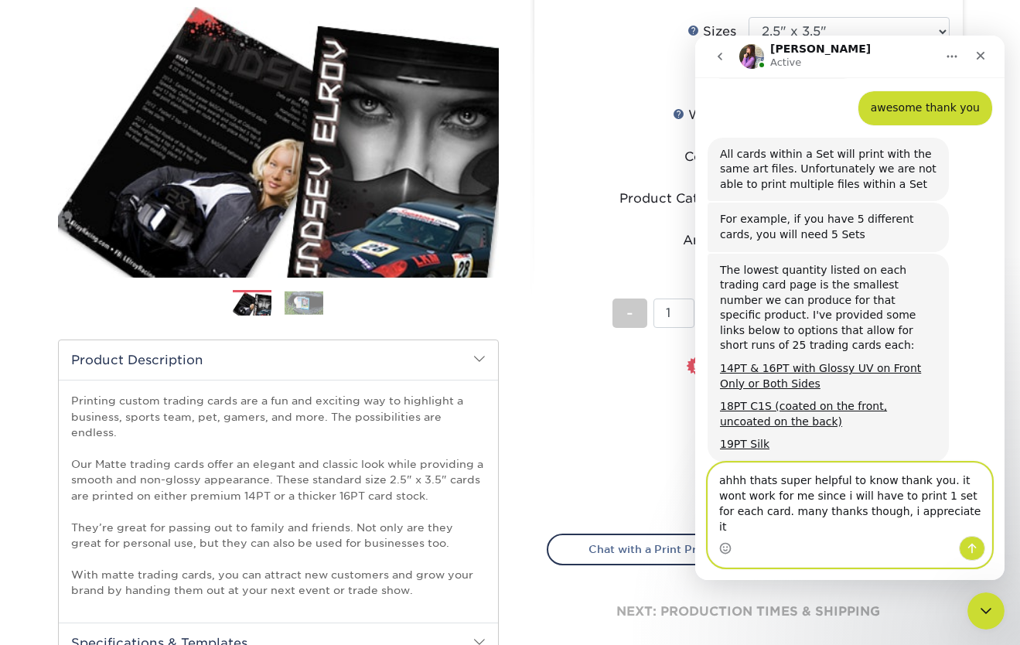
type textarea "ahhh thats super helpful to know thank you. it wont work for me since i will ha…"
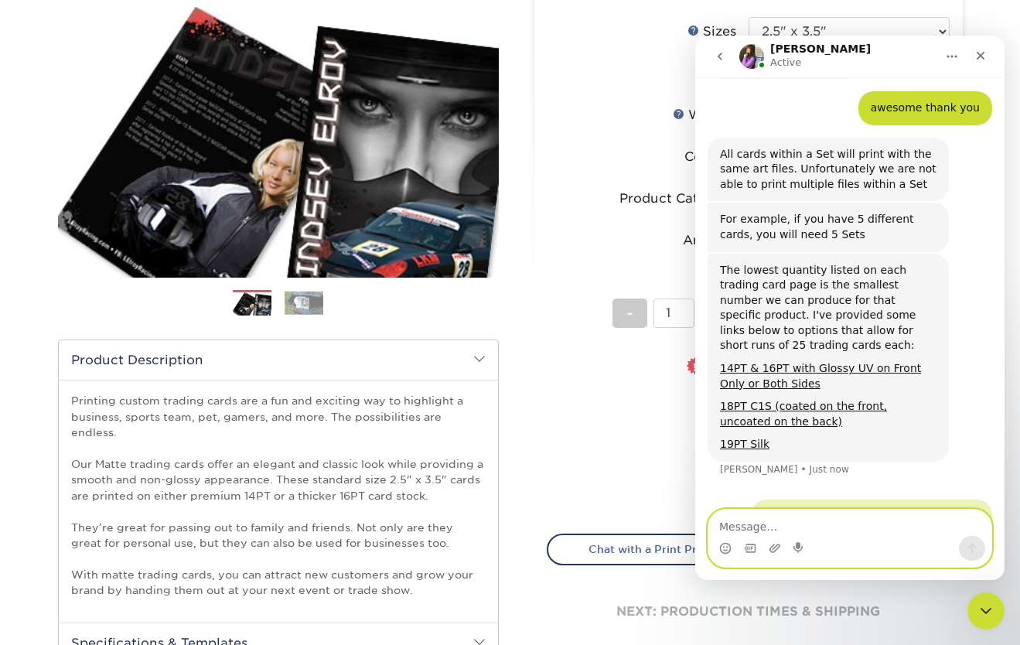
scroll to position [359, 0]
